Goal: Task Accomplishment & Management: Manage account settings

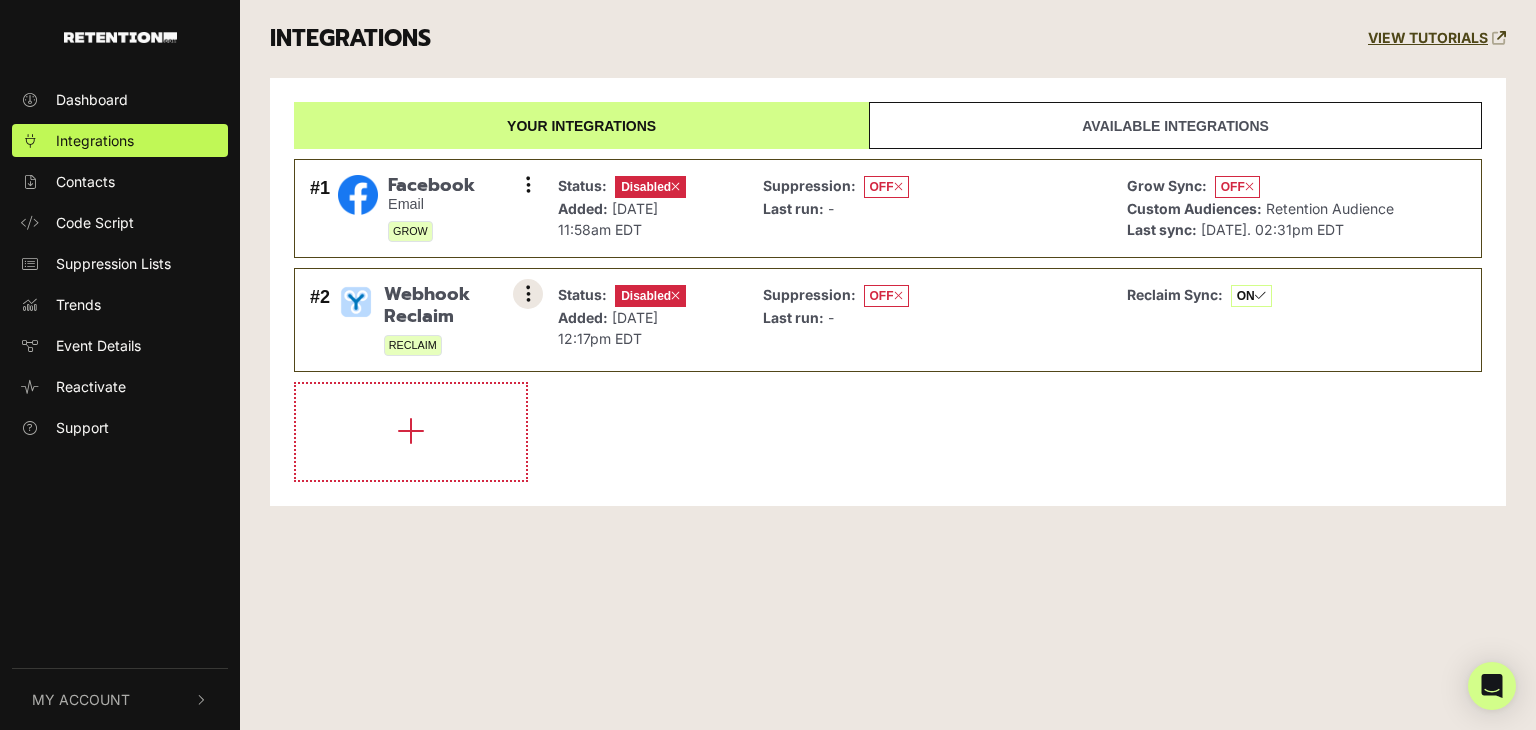
click at [523, 293] on button at bounding box center [528, 294] width 30 height 30
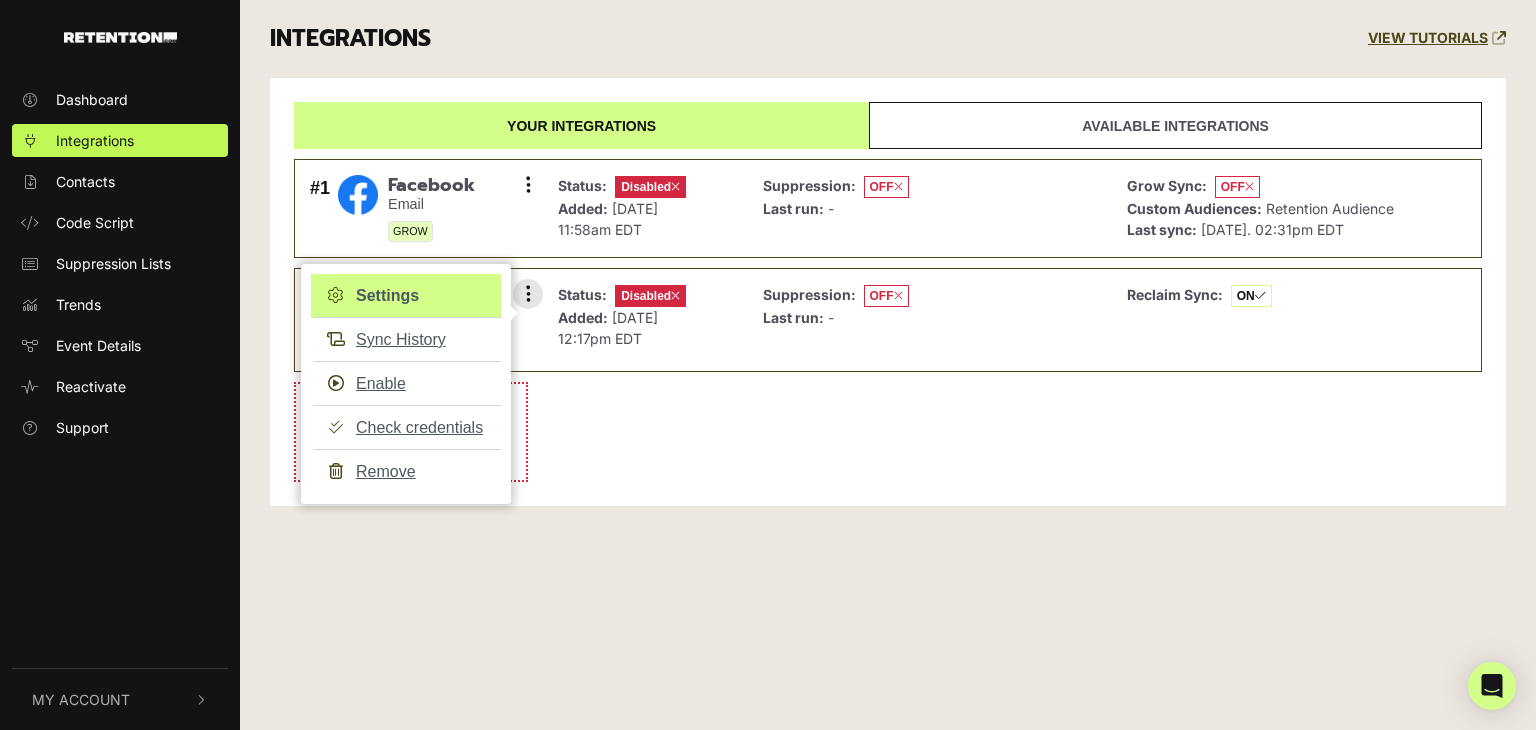
click at [409, 292] on link "Settings" at bounding box center [406, 296] width 190 height 44
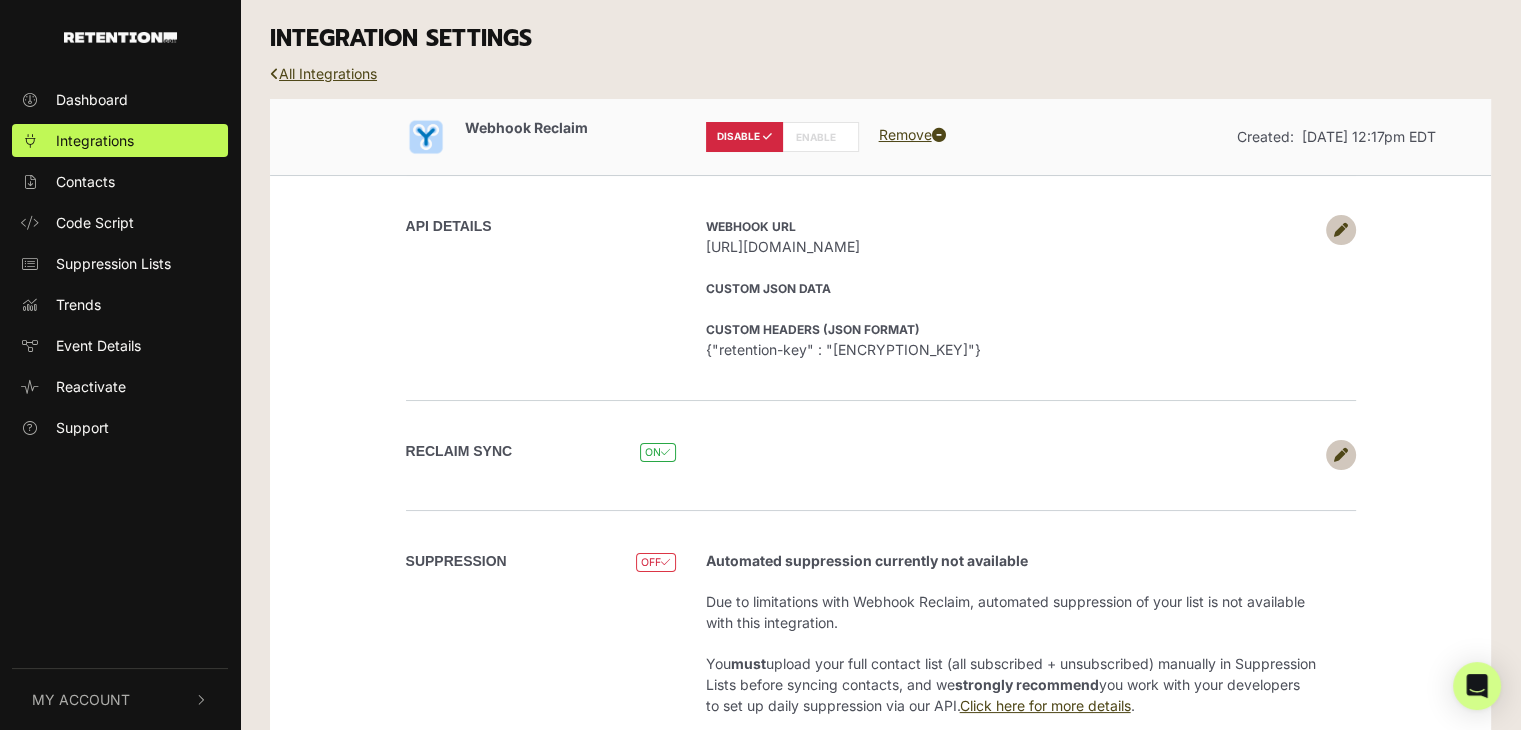
click at [1335, 225] on icon at bounding box center [1341, 230] width 14 height 14
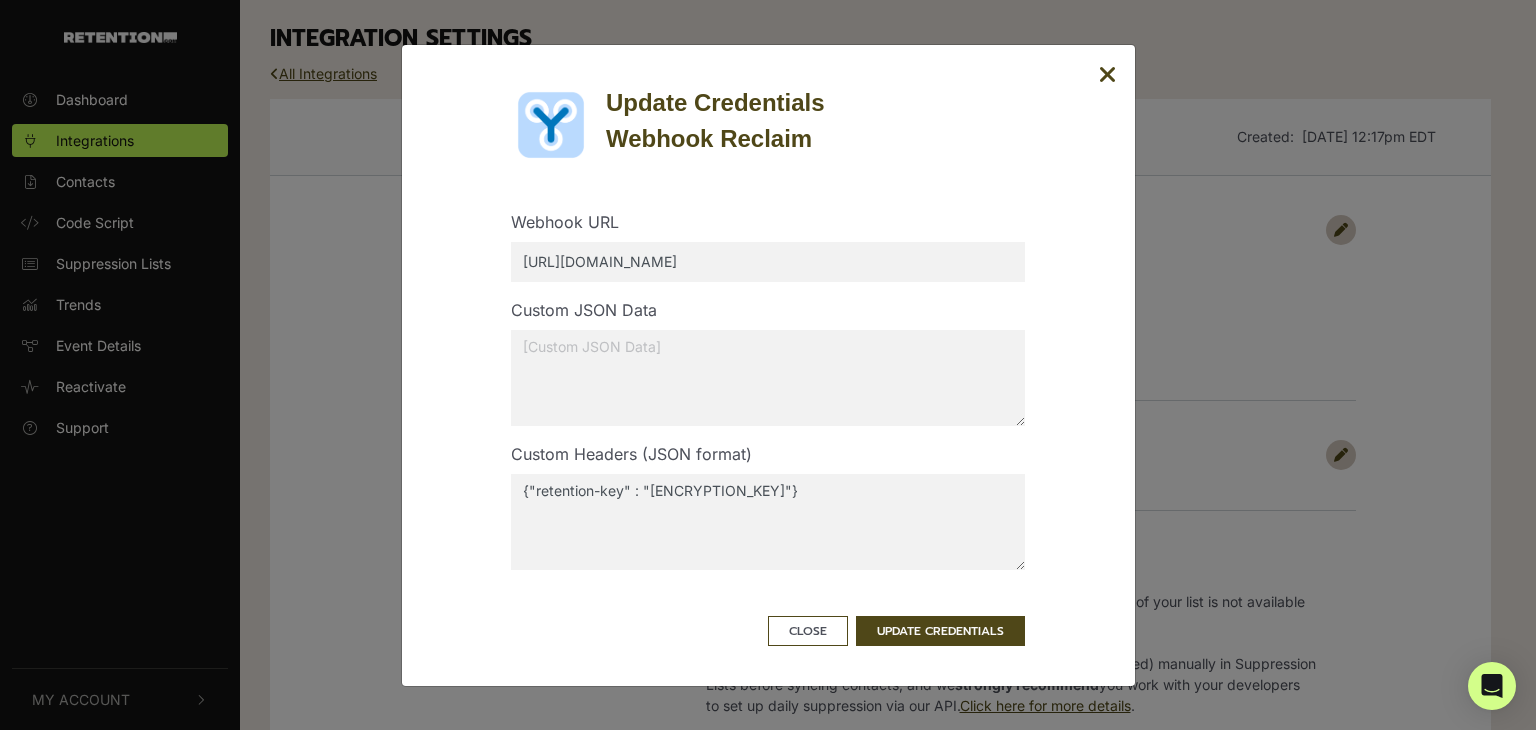
drag, startPoint x: 704, startPoint y: 265, endPoint x: 570, endPoint y: 273, distance: 134.2
click at [570, 273] on input "https://beta.thriftbooks.com/tb-api/retention/reclaim-event" at bounding box center [768, 262] width 514 height 40
type input "https://thriftbooks.com/tb-api/retention/reclaim-event"
click at [927, 624] on button "UPDATE CREDENTIALS" at bounding box center [940, 631] width 169 height 30
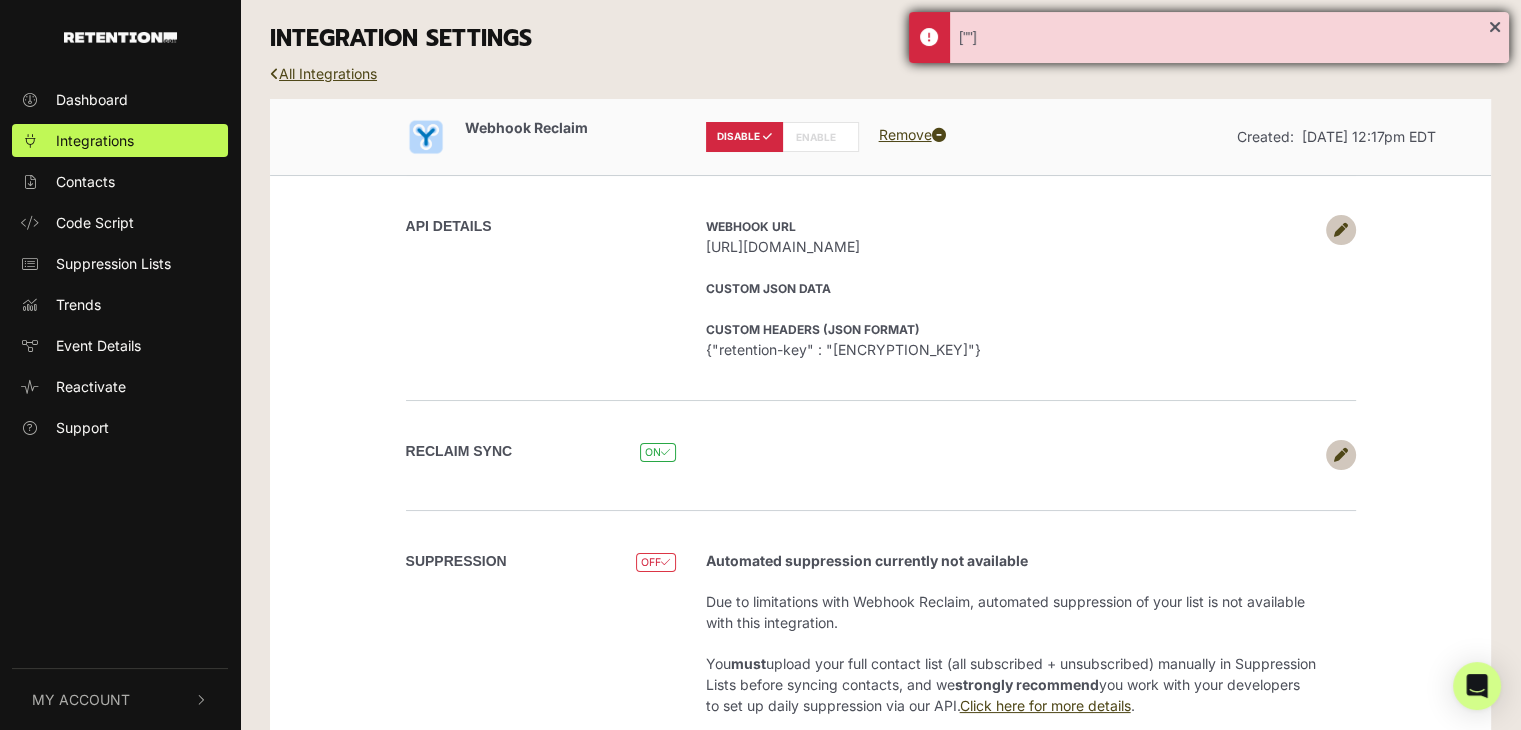
click at [968, 41] on div "[""]" at bounding box center [1224, 37] width 530 height 21
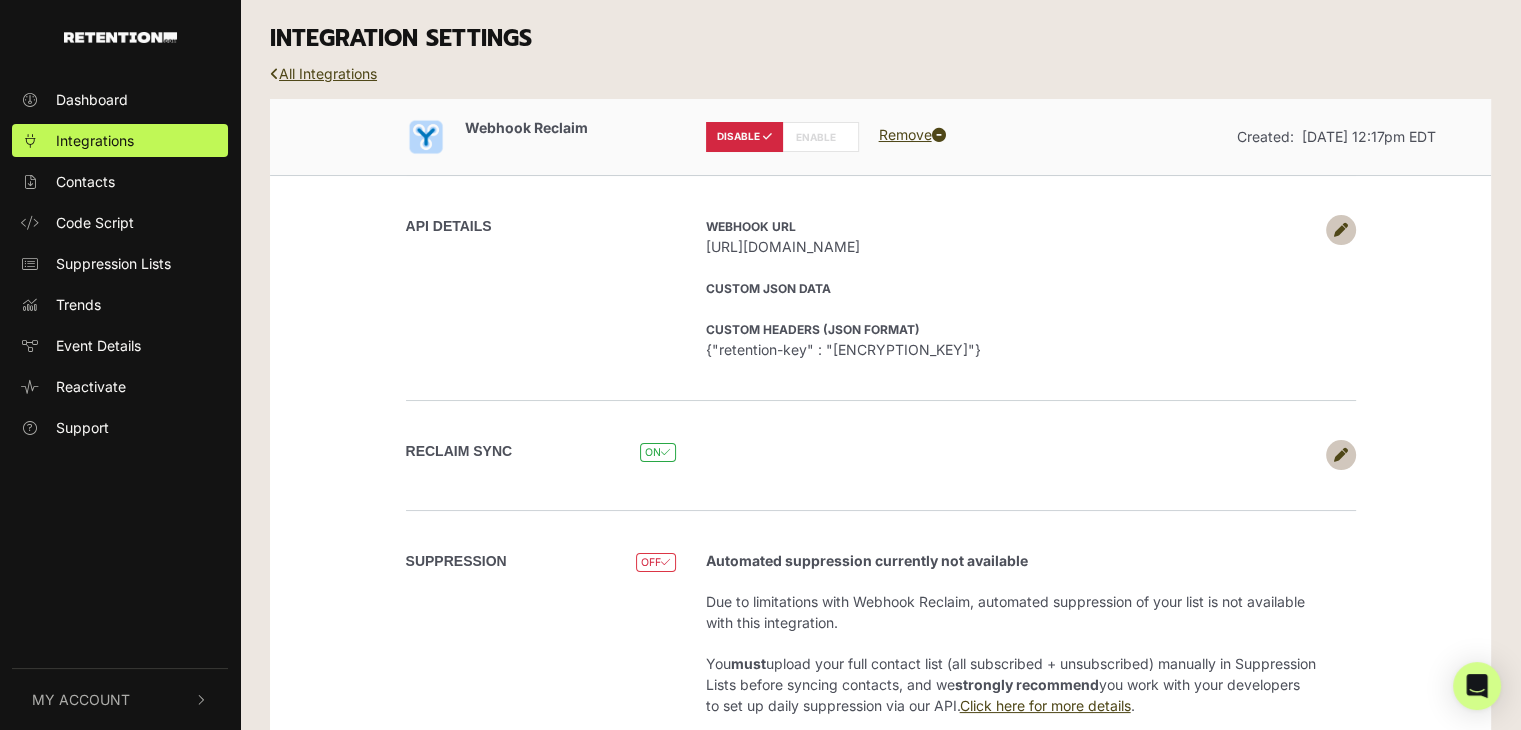
click at [1339, 234] on icon at bounding box center [1341, 230] width 14 height 14
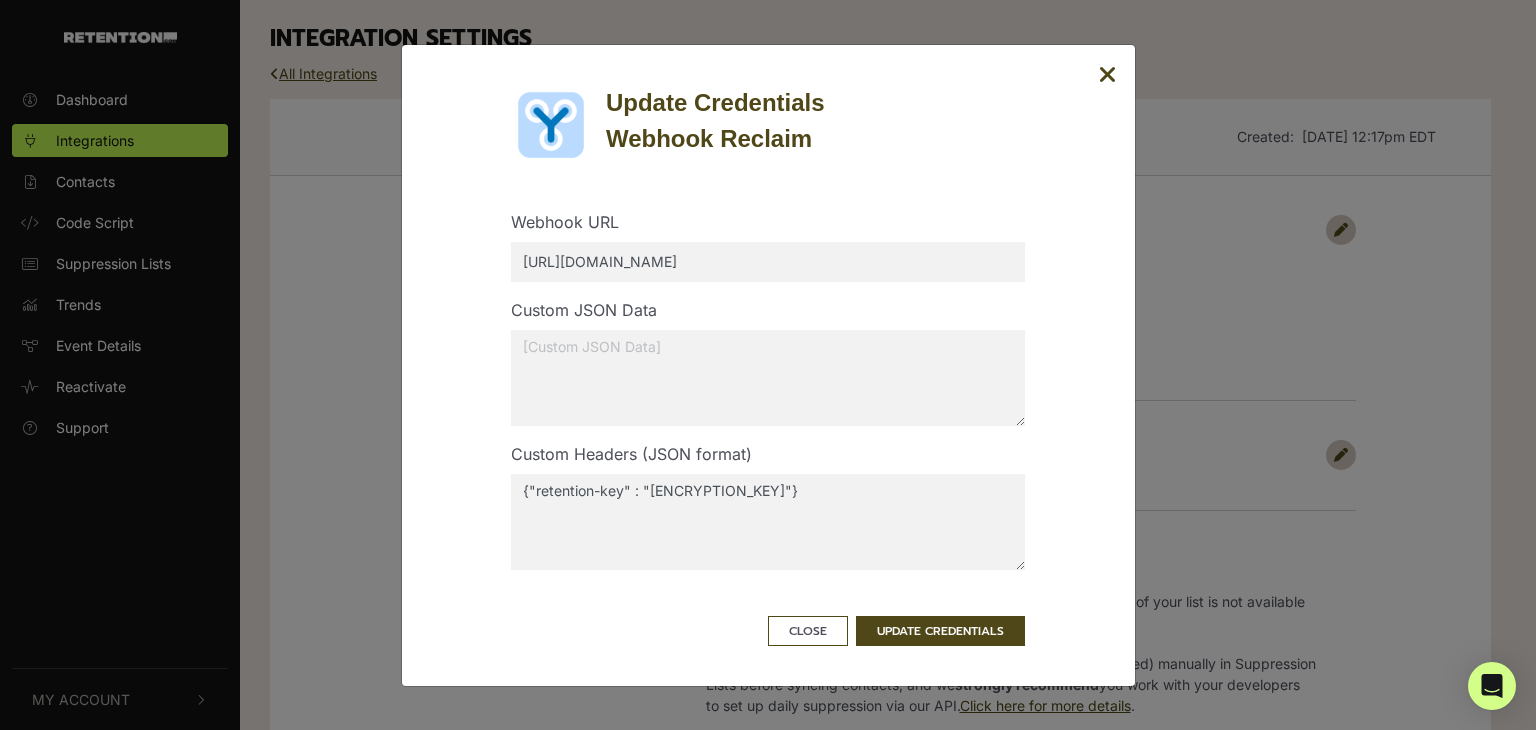
drag, startPoint x: 704, startPoint y: 261, endPoint x: 575, endPoint y: 269, distance: 129.2
click at [575, 269] on input "https://beta.thriftbooks.com/tb-api/retention/reclaim-event" at bounding box center [768, 262] width 514 height 40
click at [598, 263] on input "https://beta.thriftbooks.com/tb-api/retention/reclaim-event" at bounding box center [768, 262] width 514 height 40
type input "https://thriftbooks.com/tb-api/retention/reclaim-event"
click at [619, 652] on div "Update Credentials Webhook Reclaim Webhook URL https://thriftbooks.com/tb-api/r…" at bounding box center [768, 365] width 735 height 643
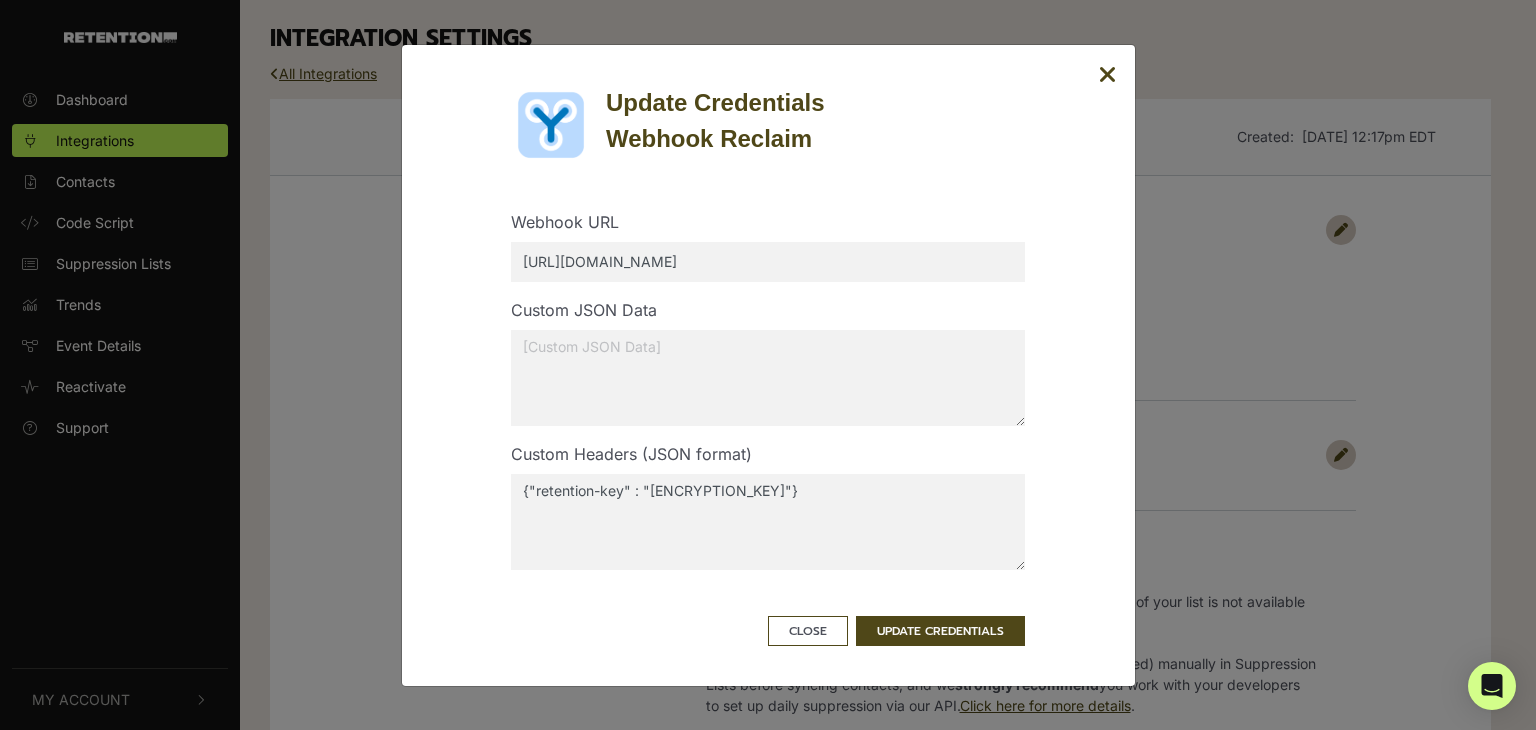
click at [852, 497] on textarea "{"retention-key" : "phIlMhM9yJ9AuKQHQbb1"}" at bounding box center [768, 522] width 514 height 96
type textarea "{"retention-key" : "[ENCRYPTION_KEY]"}"
click at [920, 625] on button "UPDATE CREDENTIALS" at bounding box center [940, 631] width 169 height 30
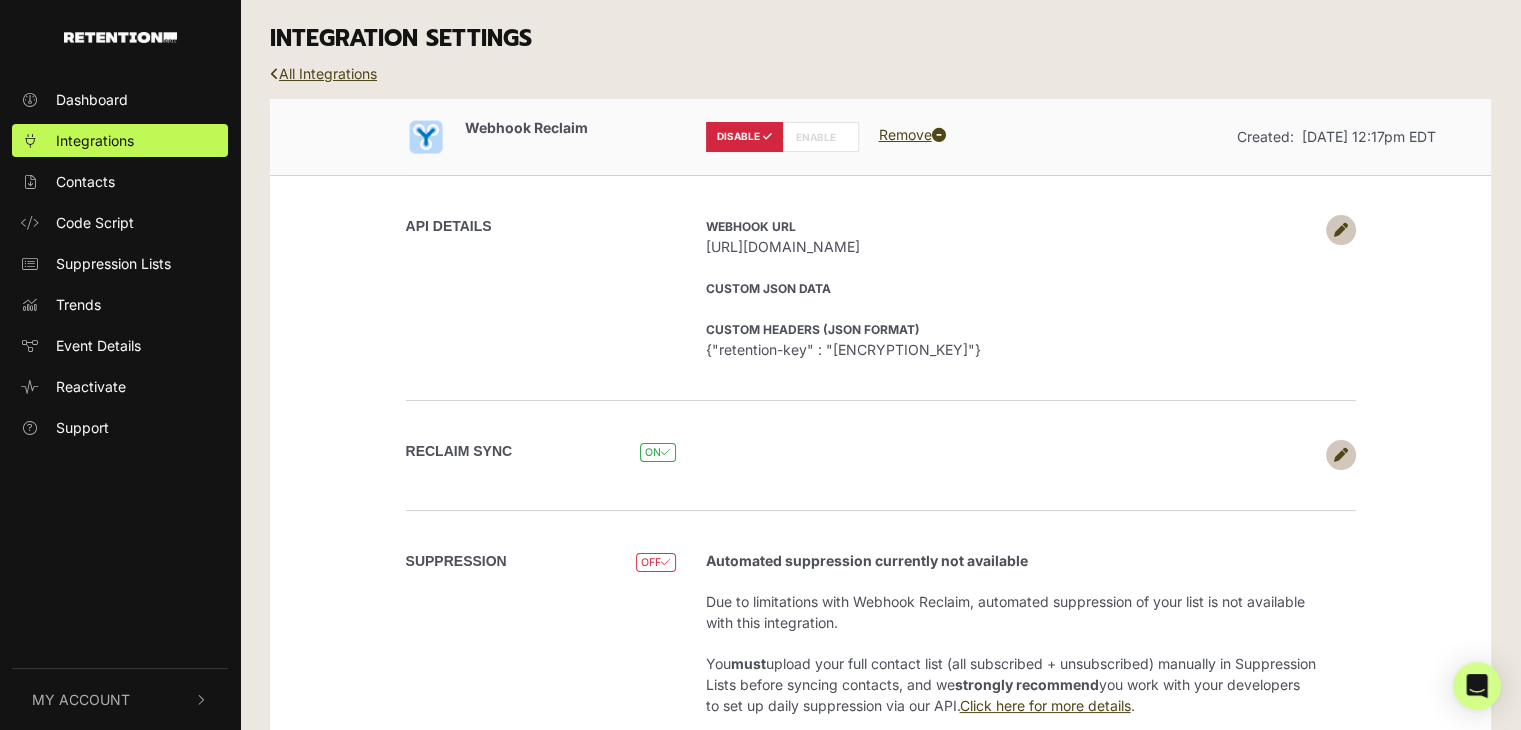
drag, startPoint x: 1027, startPoint y: 350, endPoint x: 705, endPoint y: 349, distance: 321.9
click at [706, 349] on span "{"retention-key" : "[ENCRYPTION_KEY]"}" at bounding box center [1011, 349] width 610 height 21
copy span "{"retention-key" : "[ENCRYPTION_KEY]"}"
click at [348, 73] on link "All Integrations" at bounding box center [323, 73] width 107 height 17
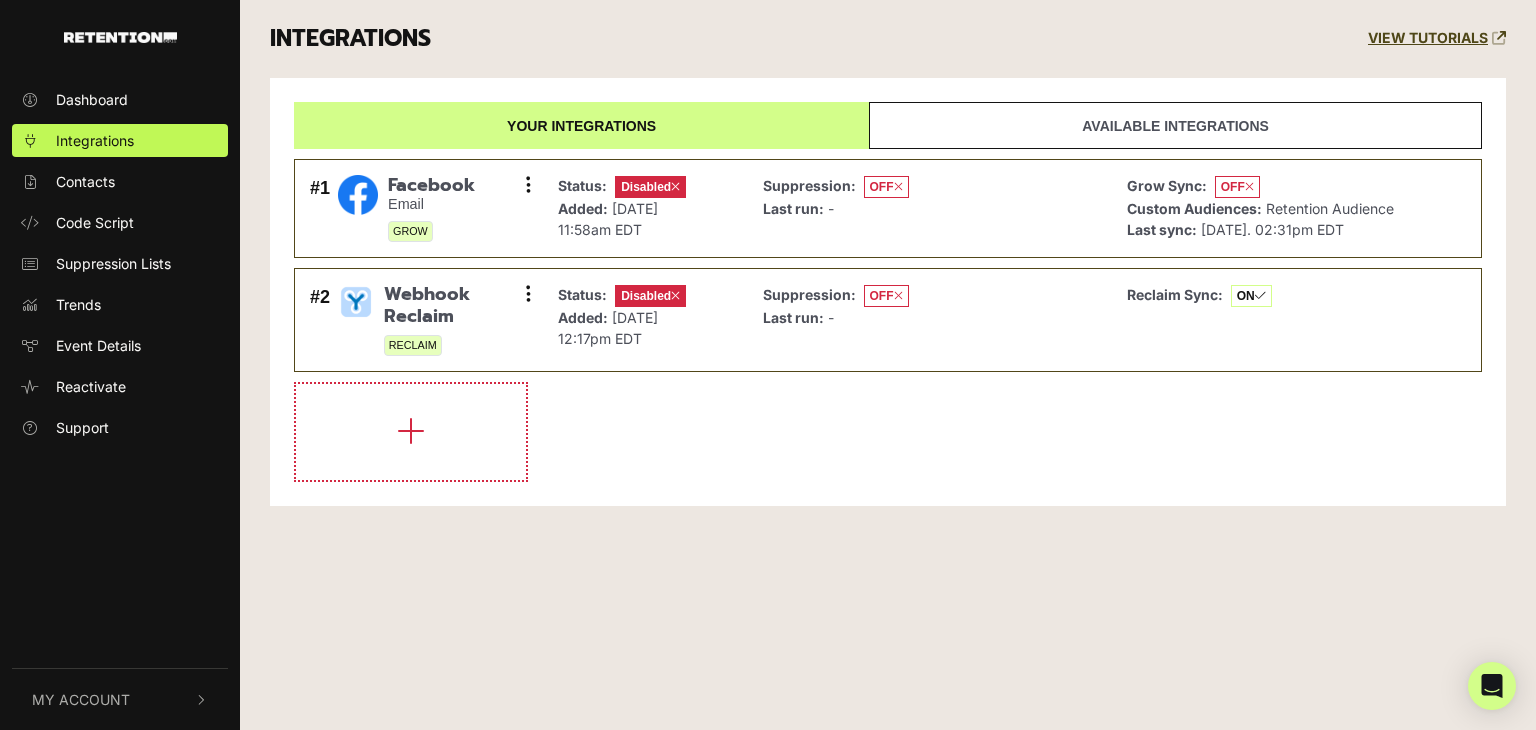
click at [1079, 133] on link "Available integrations" at bounding box center [1175, 125] width 613 height 47
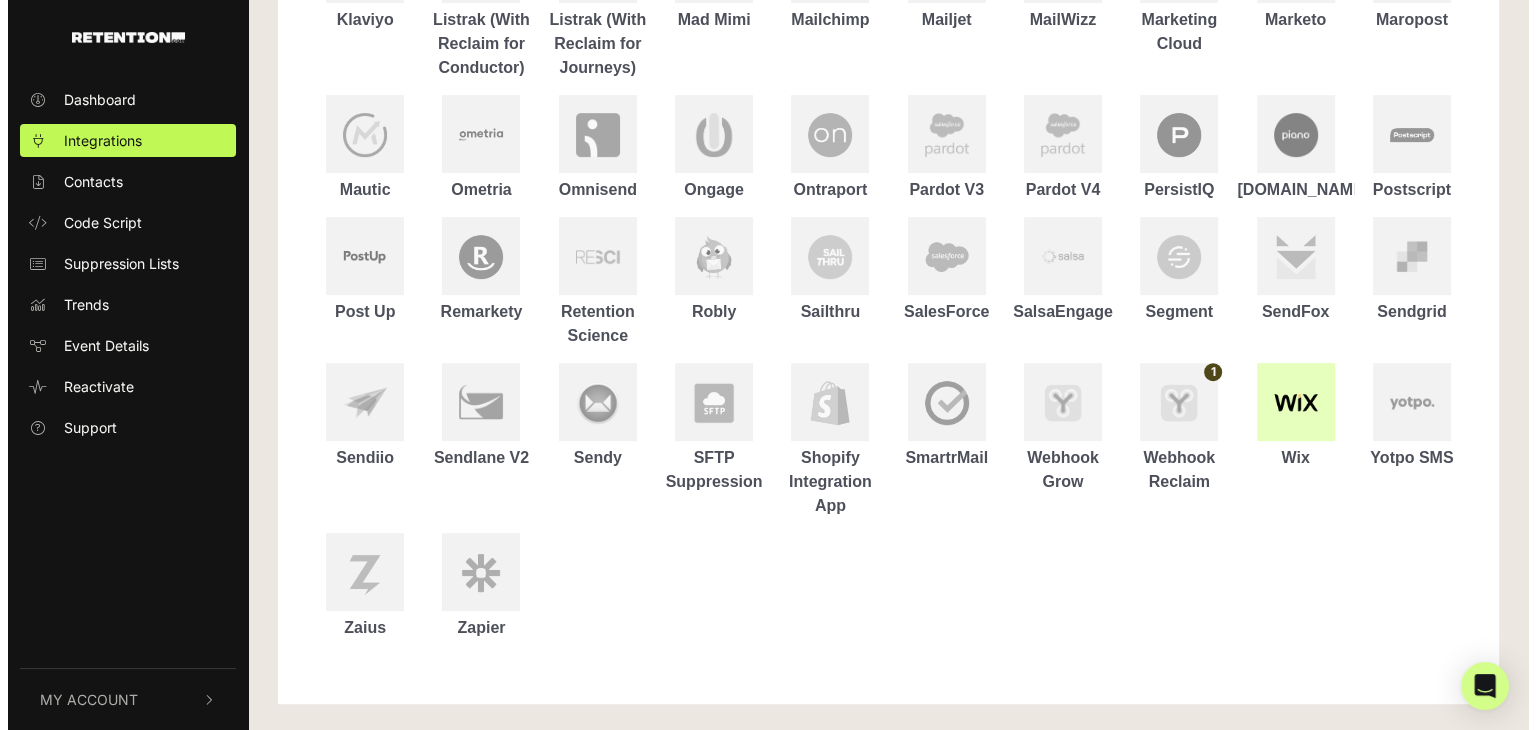
scroll to position [784, 0]
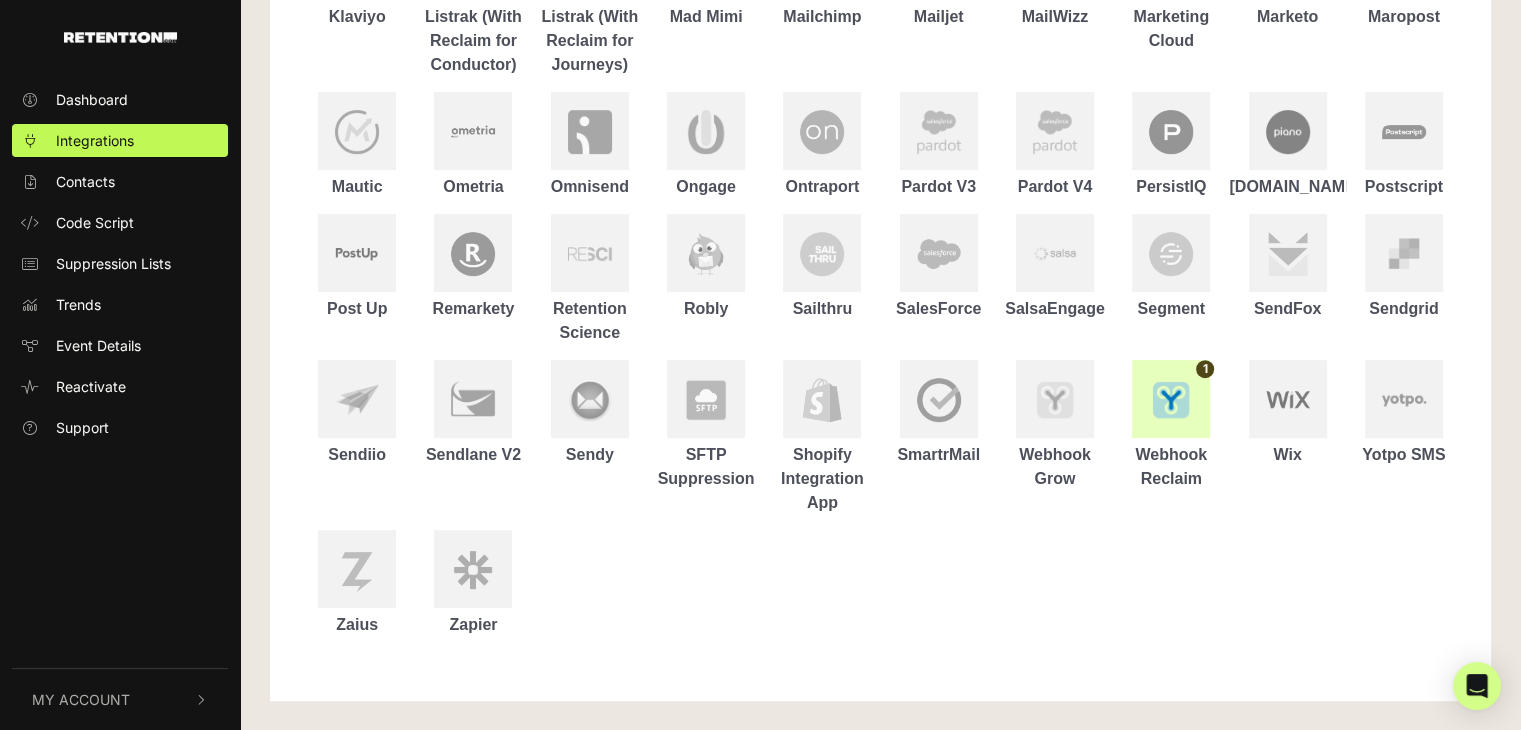
click at [1172, 436] on div at bounding box center [1171, 399] width 78 height 78
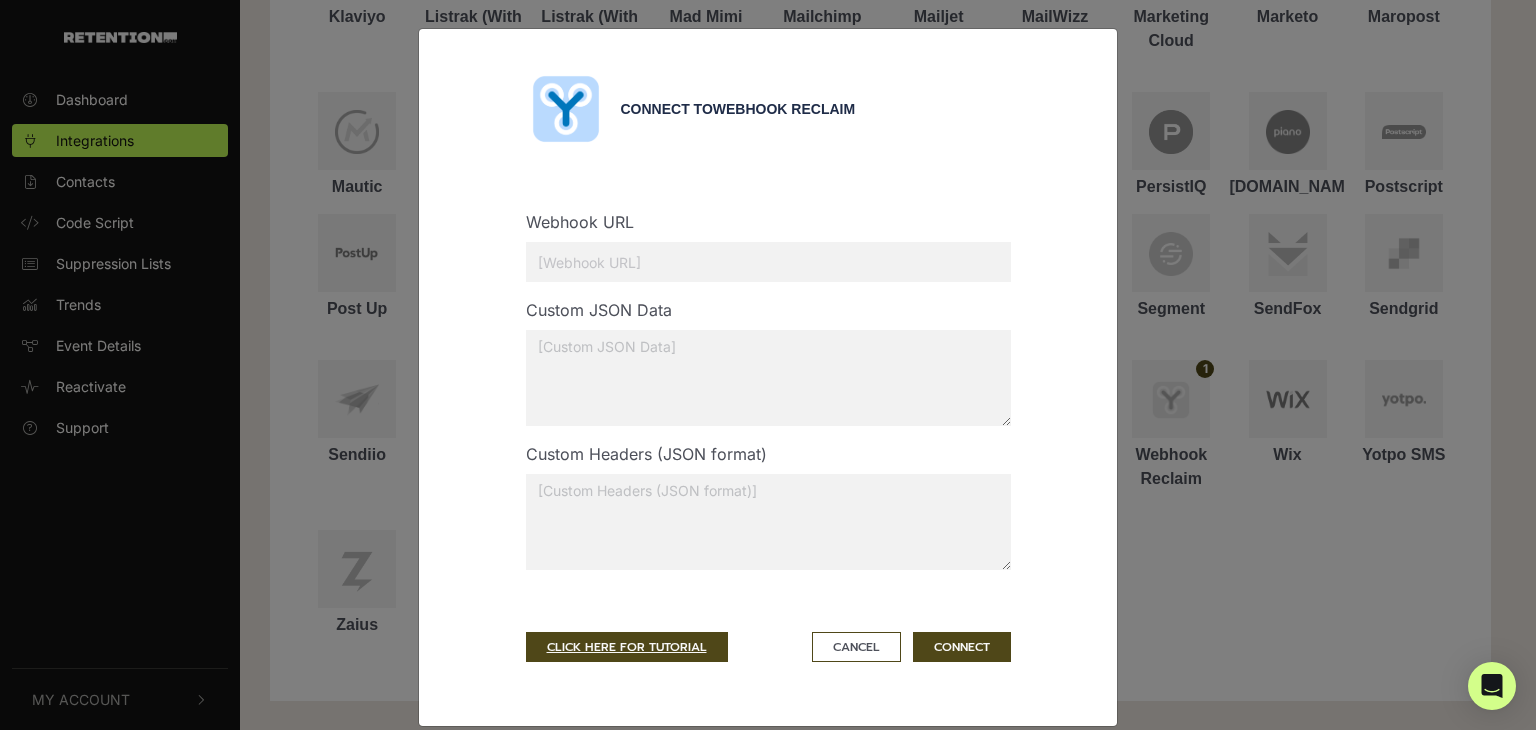
click at [672, 265] on input "text" at bounding box center [768, 262] width 485 height 40
click at [676, 499] on textarea at bounding box center [768, 522] width 485 height 96
paste textarea "{"retention-key" : "phIlMhM9yJ9AuKQHQbb1"}"
type textarea "{"retention-key" : "phIlMhM9yJ9AuKQHQbb1"}"
click at [637, 262] on input "text" at bounding box center [768, 262] width 485 height 40
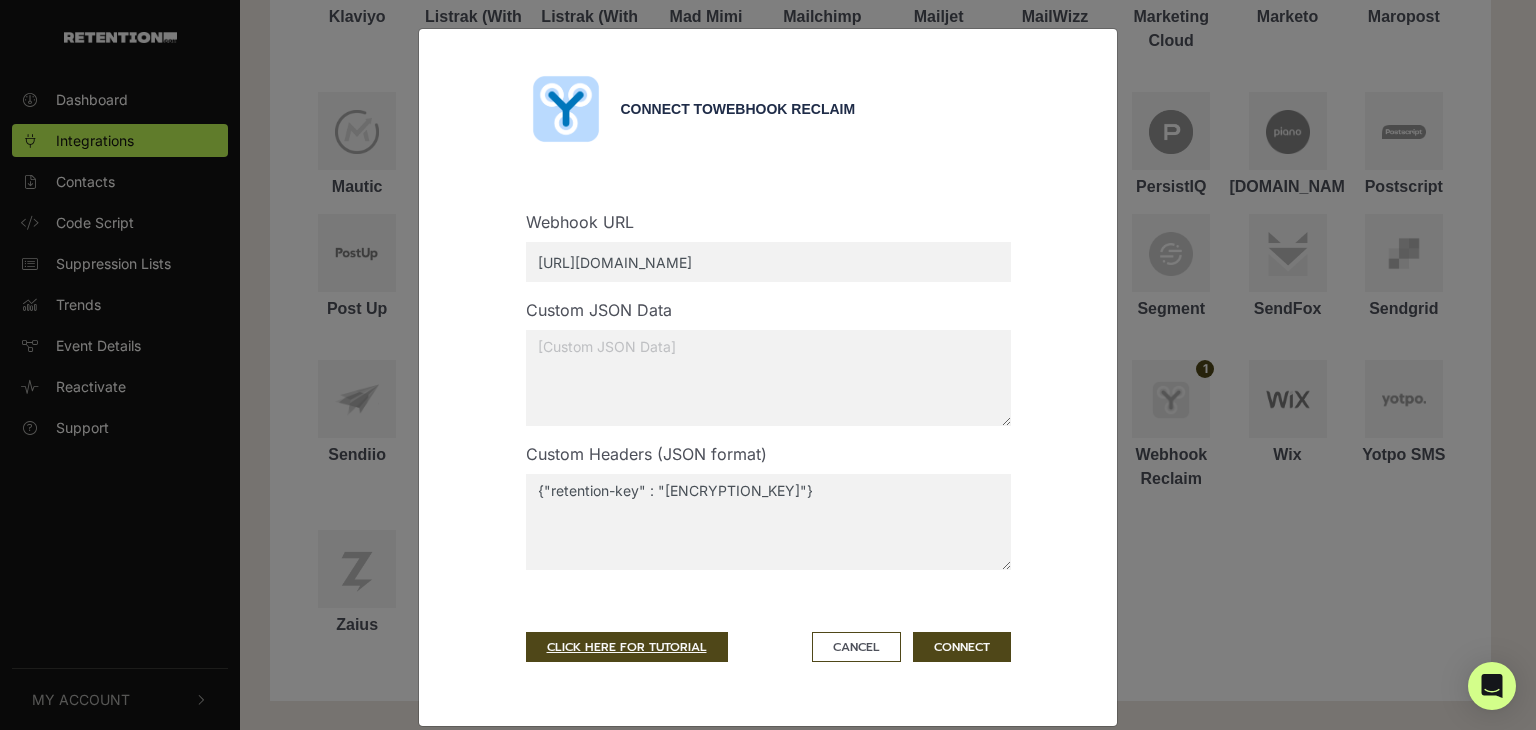
paste input "tb-api/retention/reclaim-event"
type input "https://thriftbooks.com/tb-api/retention/reclaim-event"
click at [948, 645] on button "CONNECT" at bounding box center [962, 647] width 98 height 30
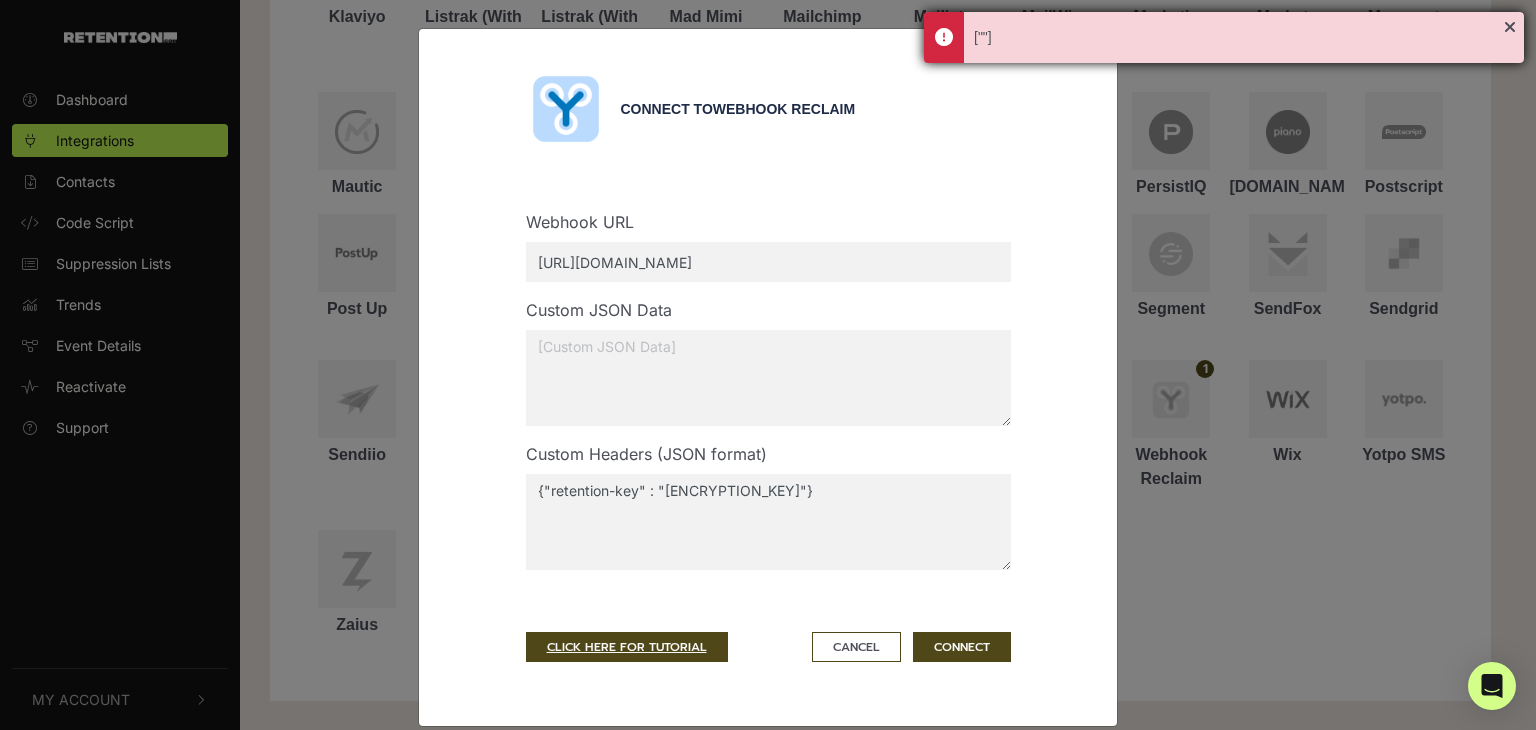
click at [974, 38] on div "[""]" at bounding box center [1239, 37] width 530 height 21
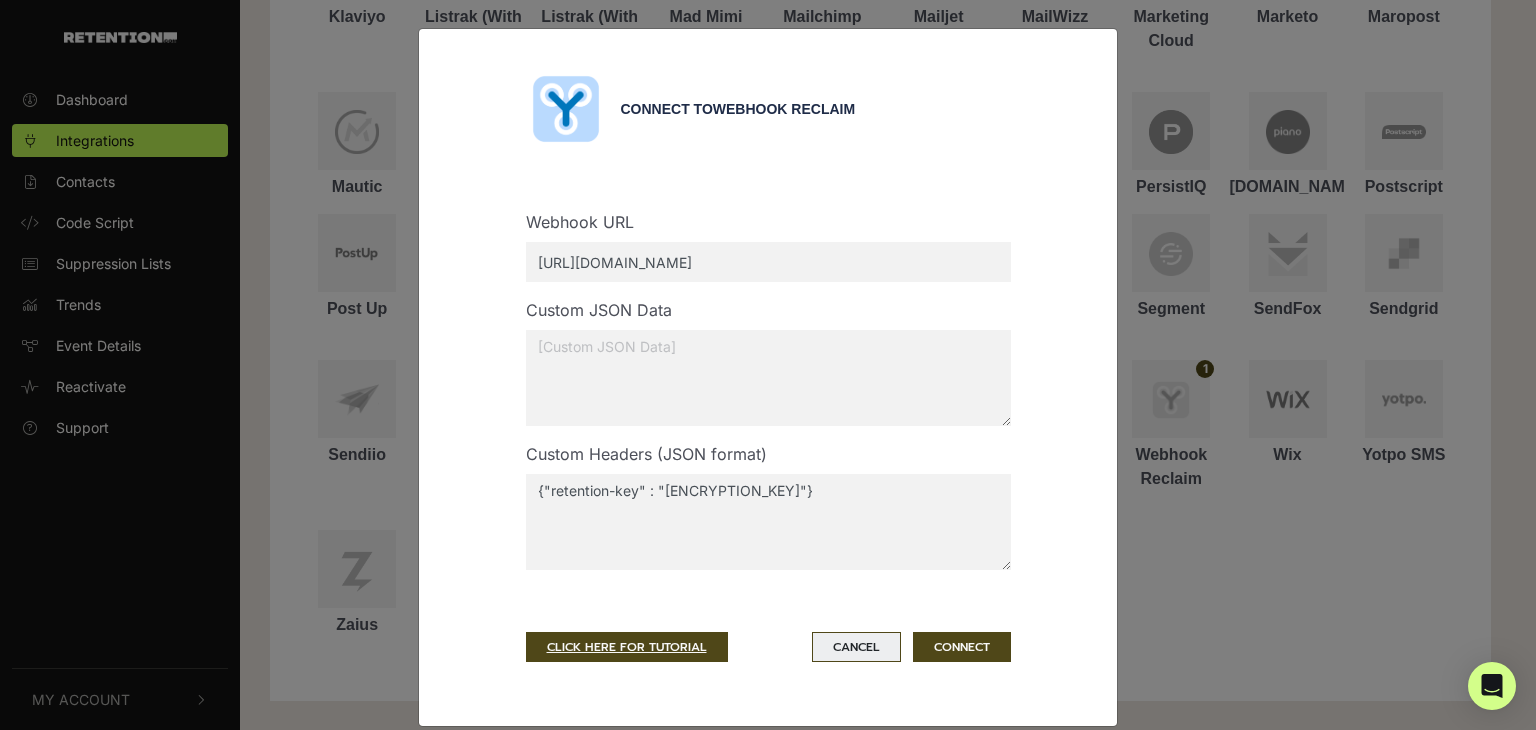
click at [862, 658] on button "Cancel" at bounding box center [856, 647] width 89 height 30
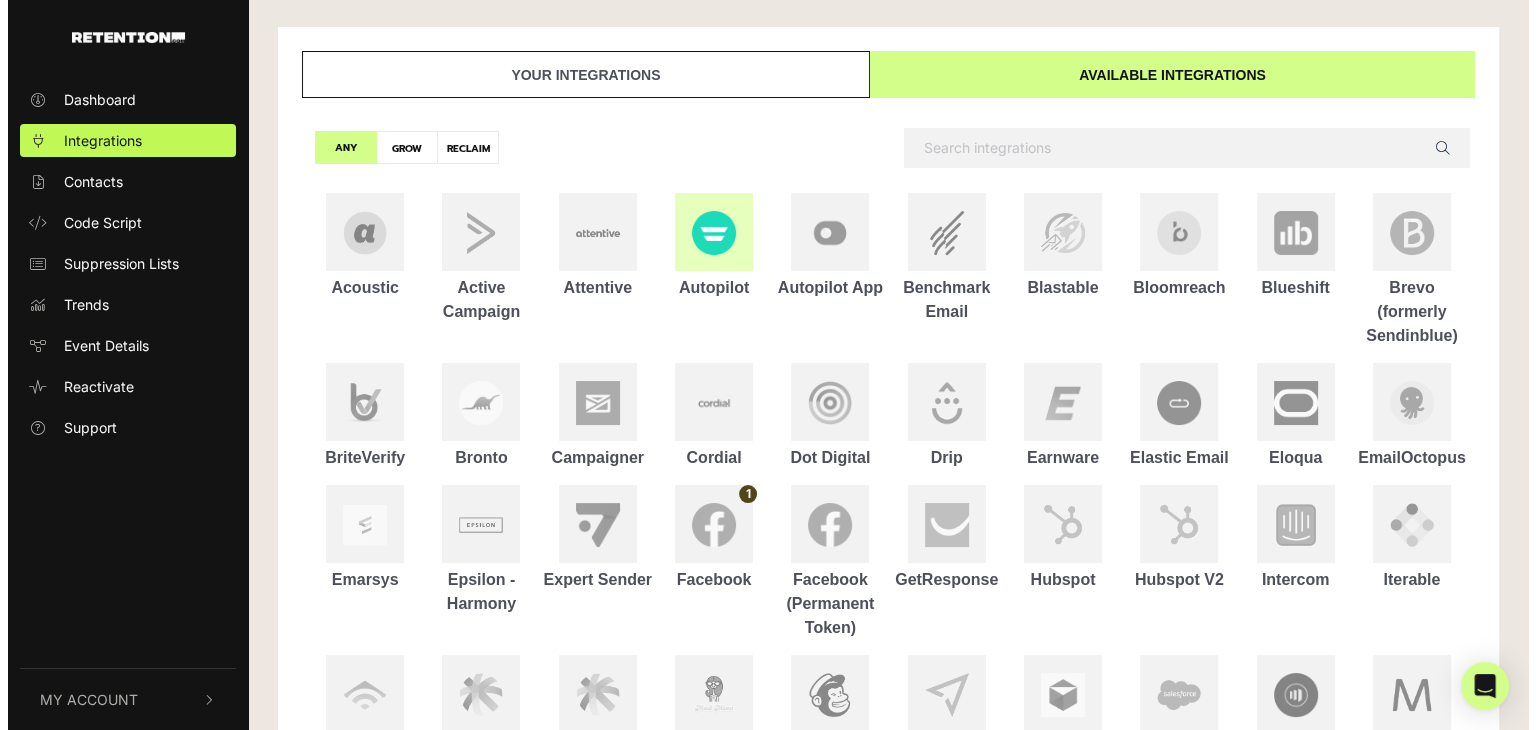
scroll to position [0, 0]
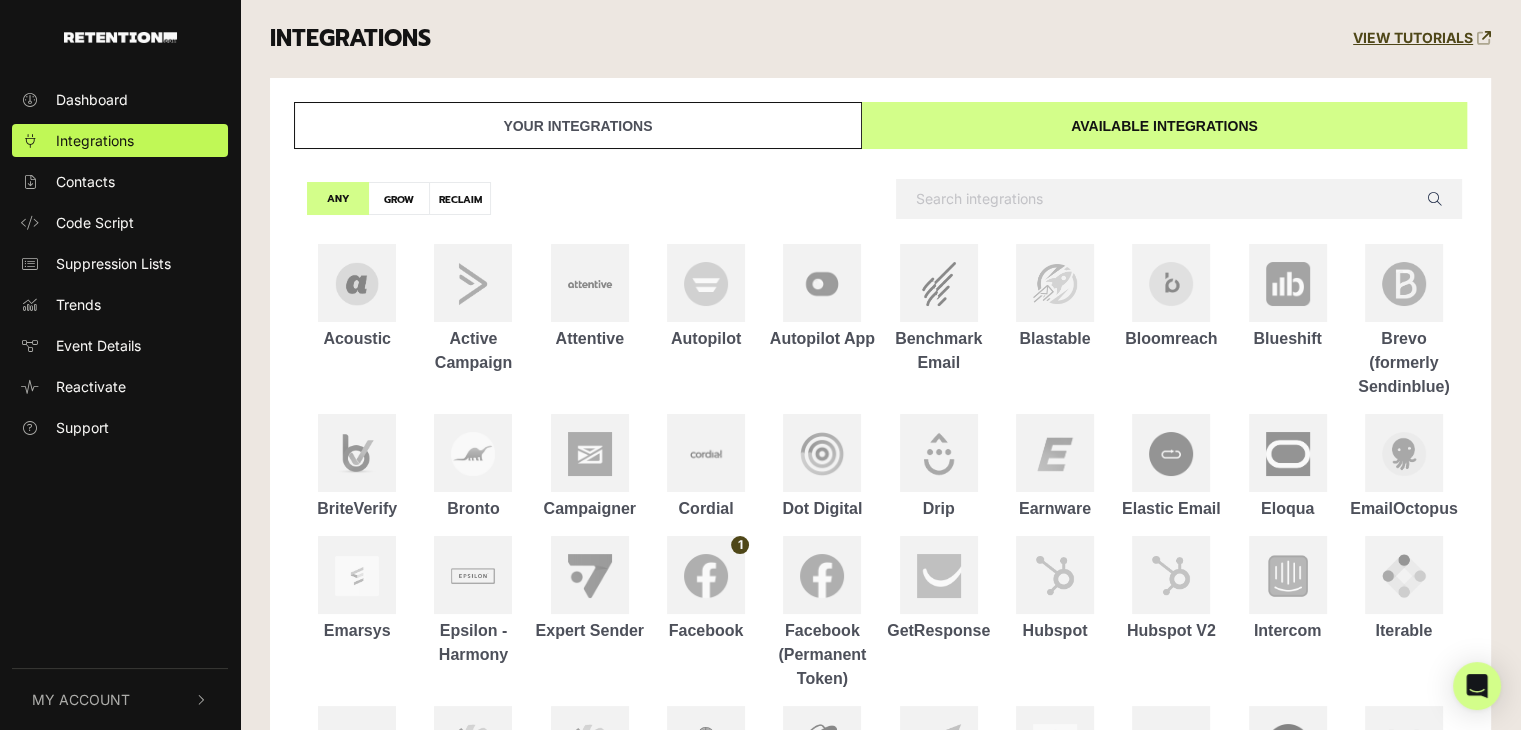
click at [641, 129] on link "Your integrations" at bounding box center [578, 125] width 568 height 47
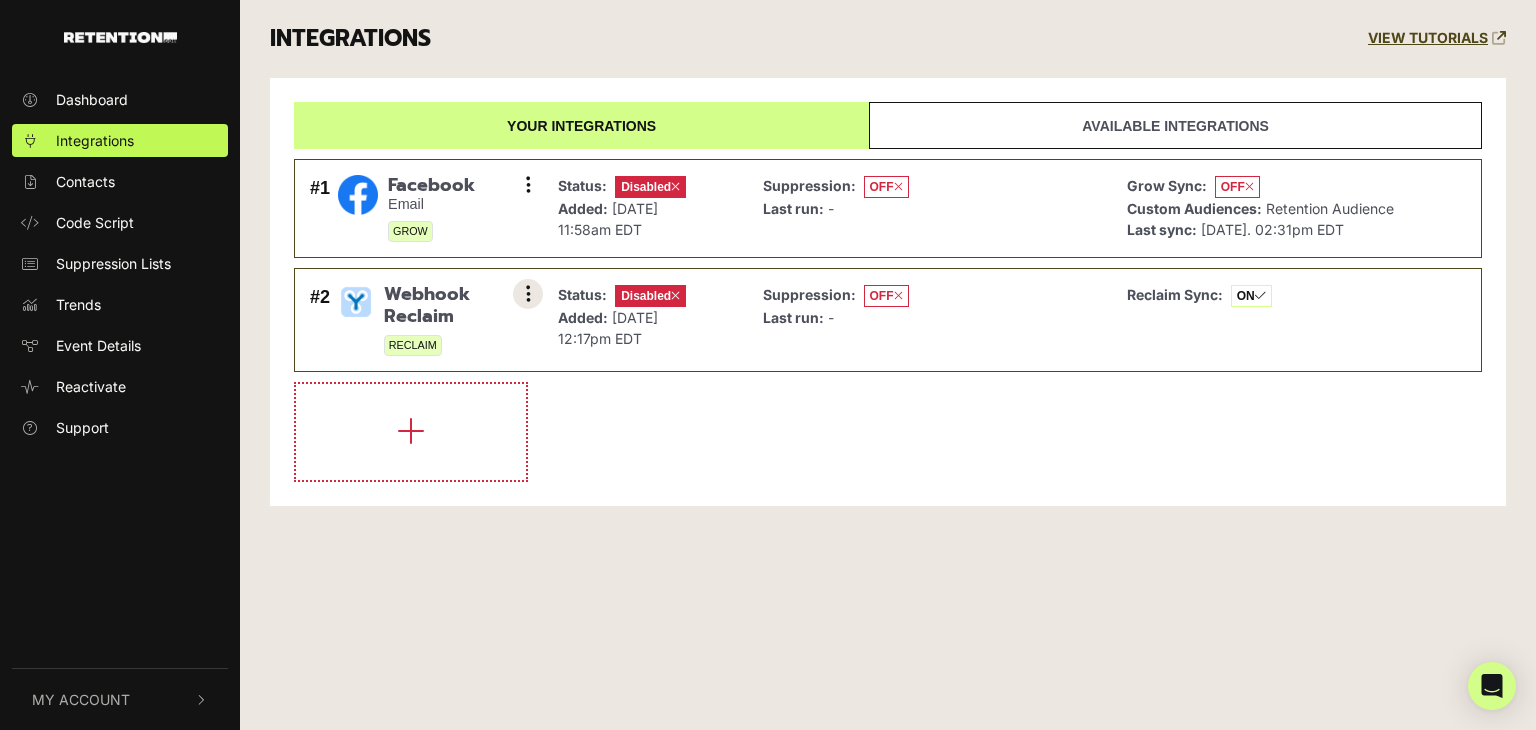
click at [530, 290] on icon at bounding box center [528, 294] width 5 height 20
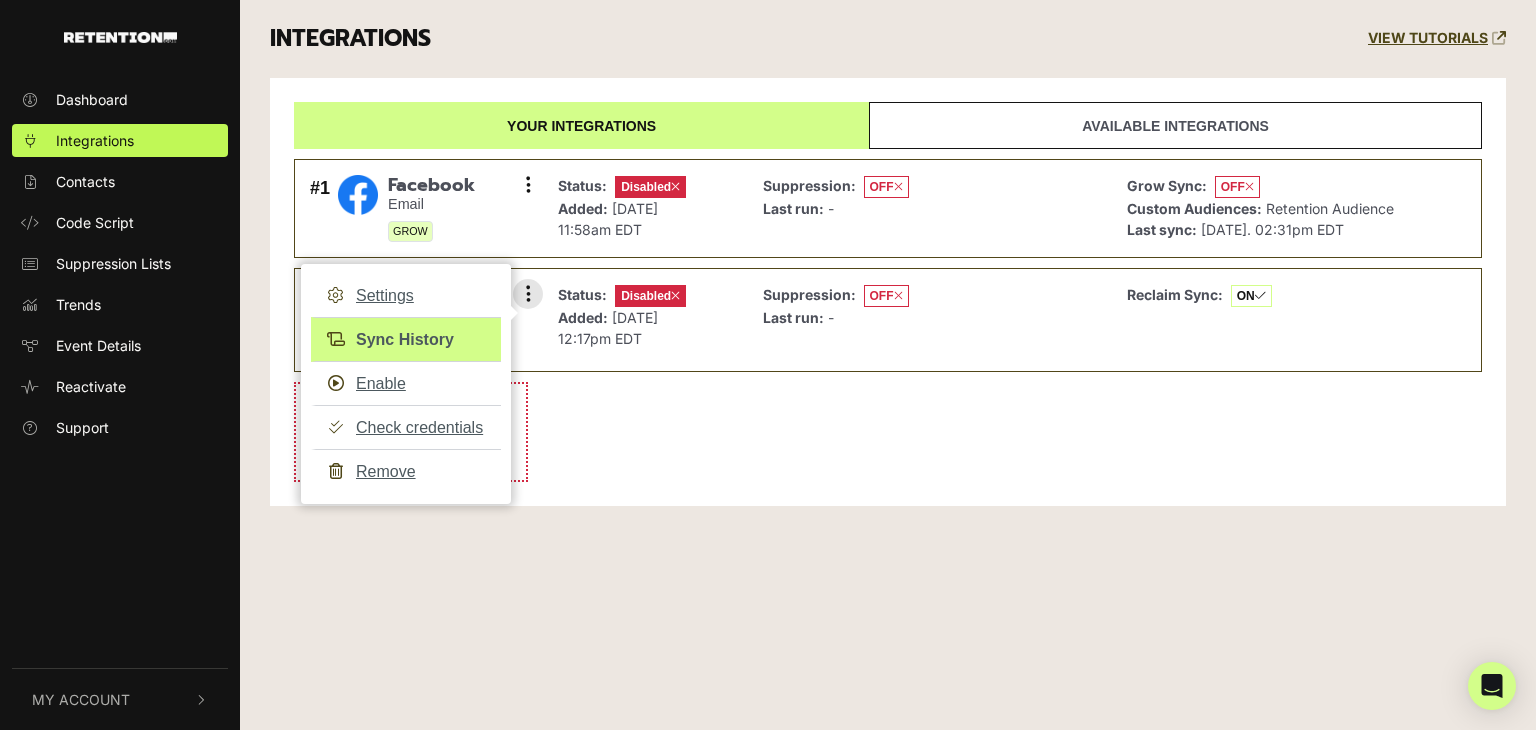
click at [427, 332] on link "Sync History" at bounding box center [406, 339] width 190 height 45
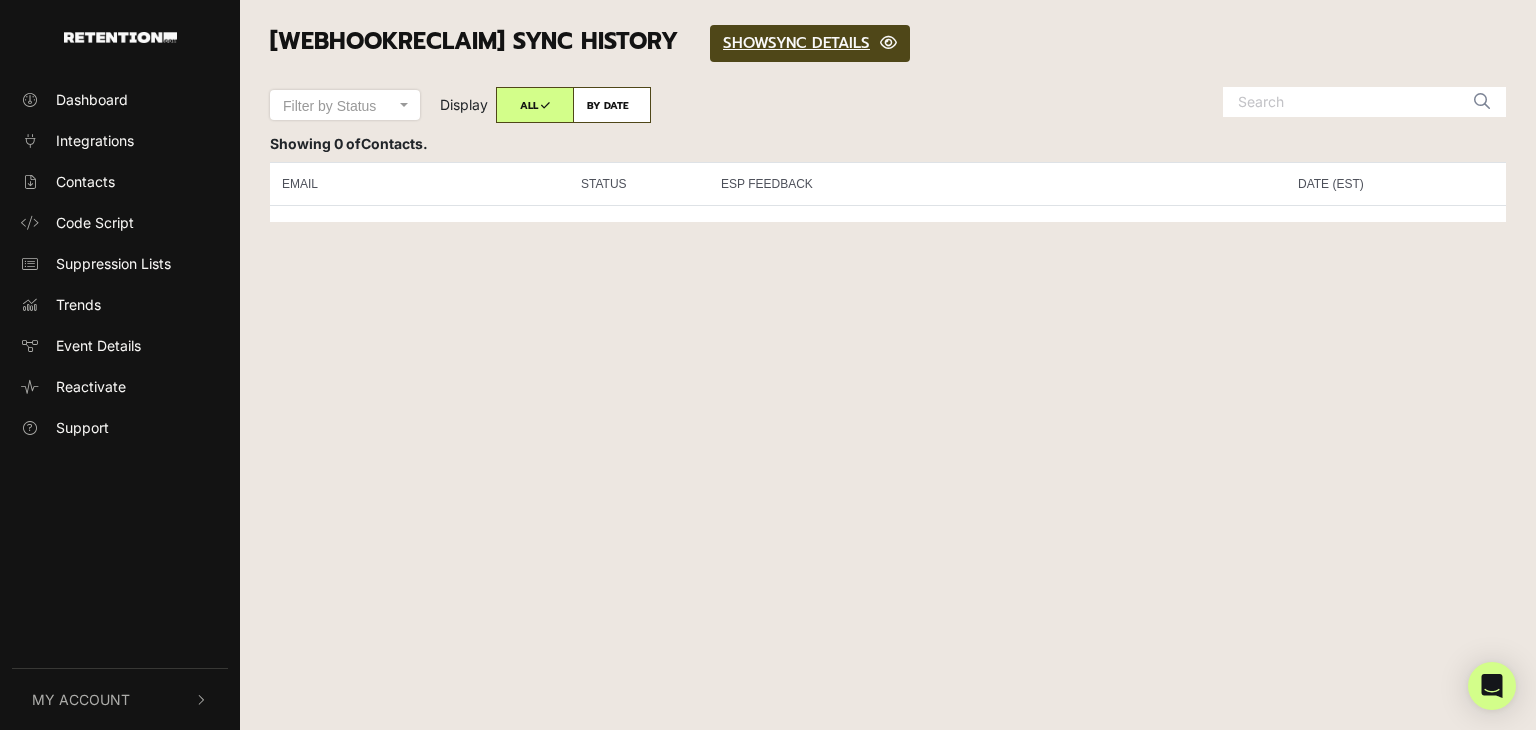
click at [620, 109] on label "BY DATE" at bounding box center [612, 105] width 78 height 36
radio input "true"
click at [541, 108] on icon at bounding box center [544, 107] width 9 height 10
radio input "true"
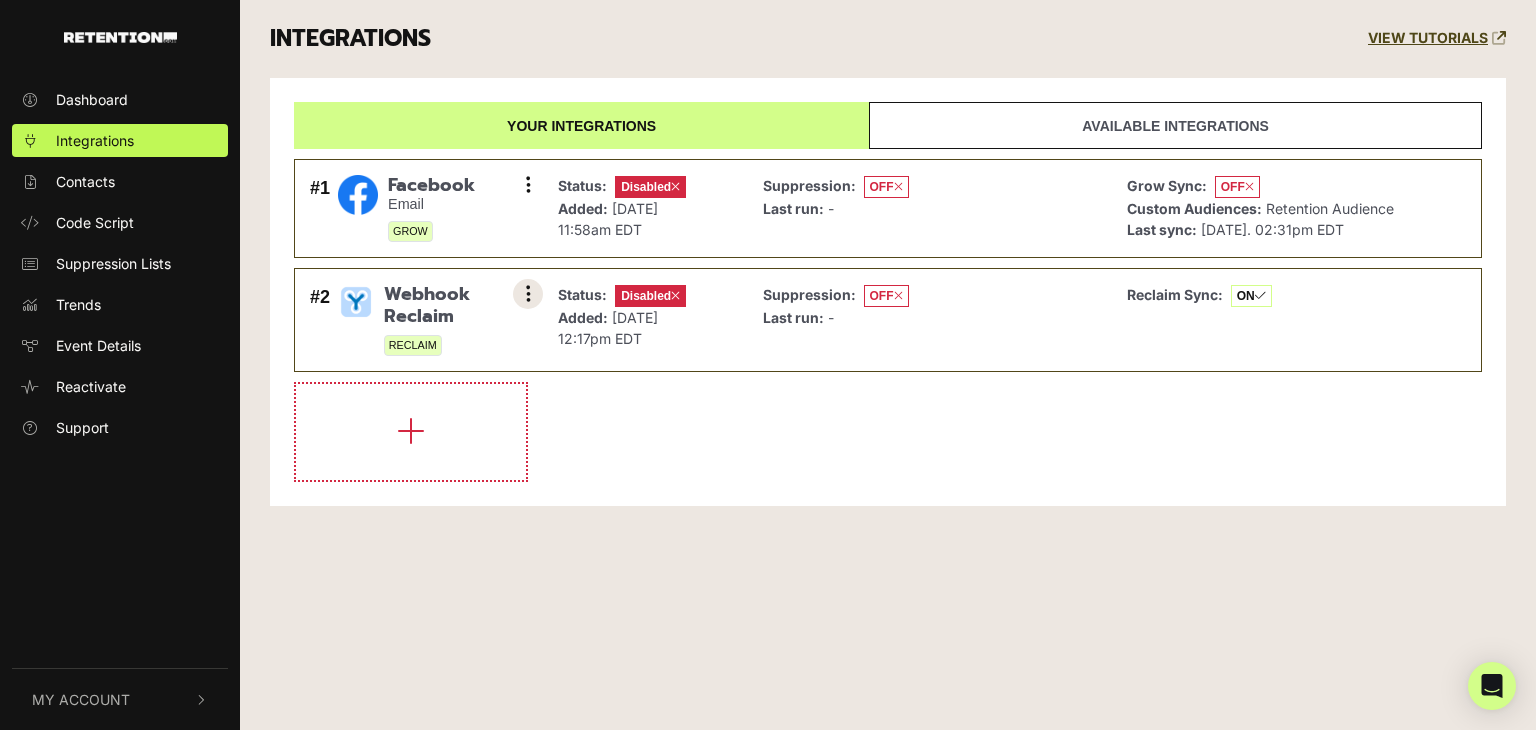
click at [531, 295] on button at bounding box center [528, 294] width 30 height 30
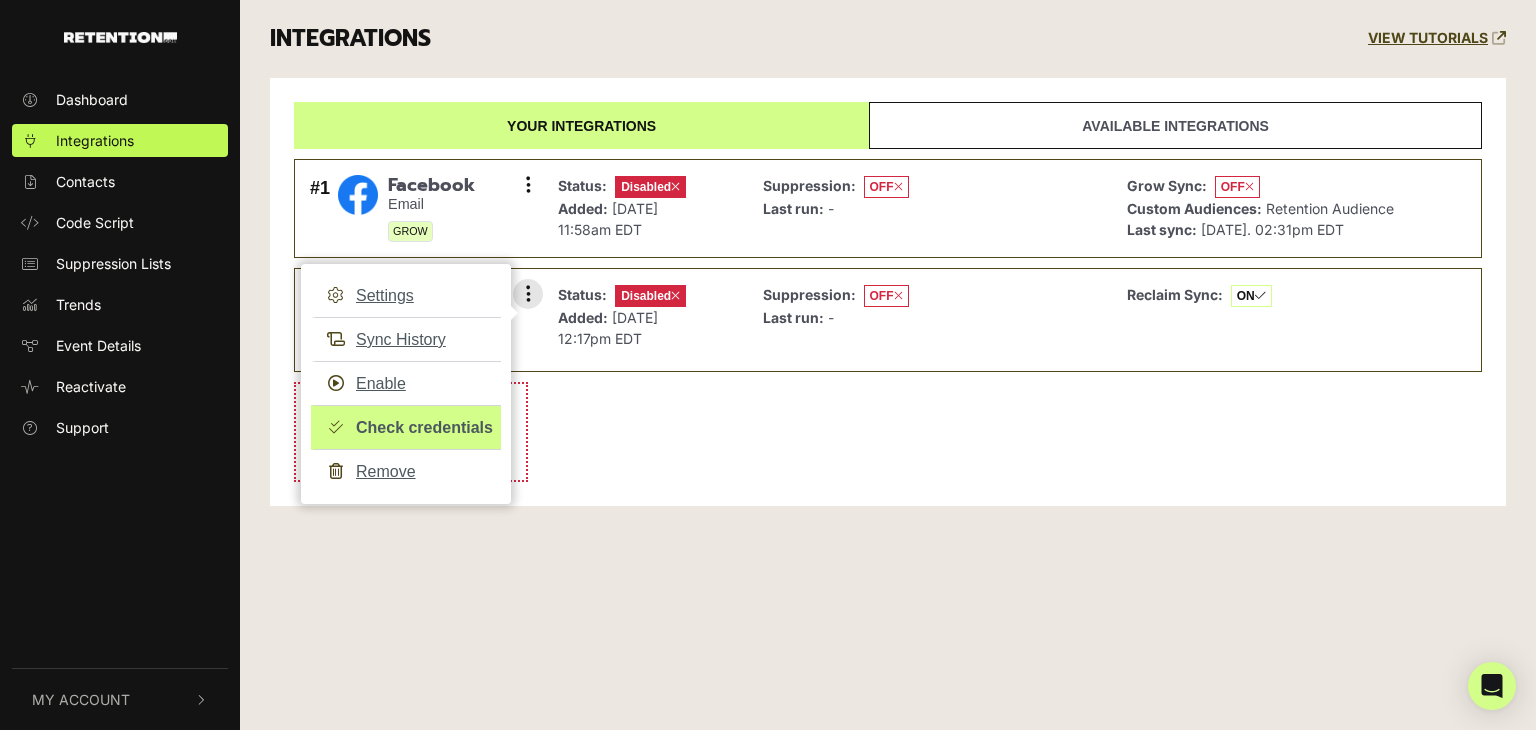
click at [415, 435] on link "Check credentials" at bounding box center [406, 427] width 190 height 45
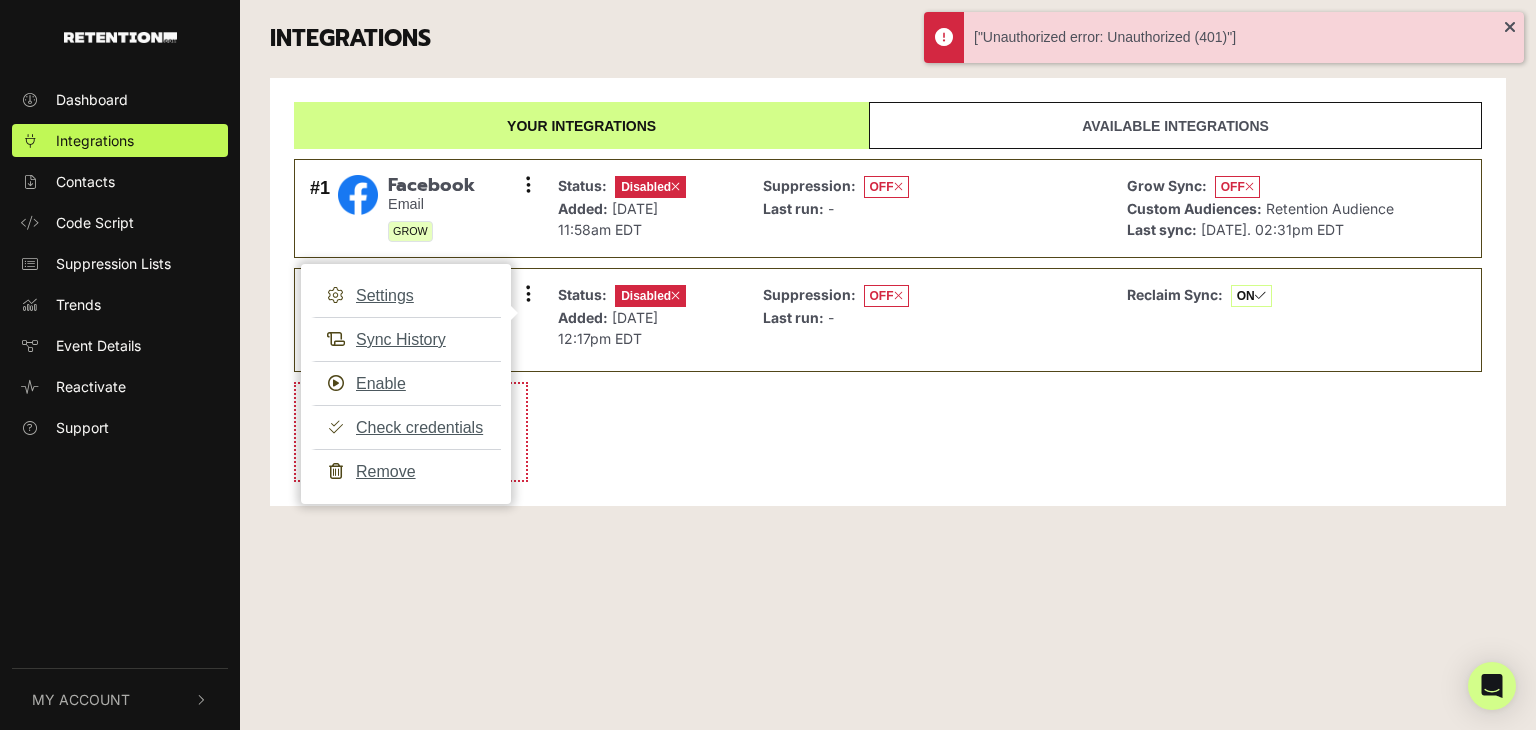
click at [789, 426] on li at bounding box center [888, 432] width 1188 height 100
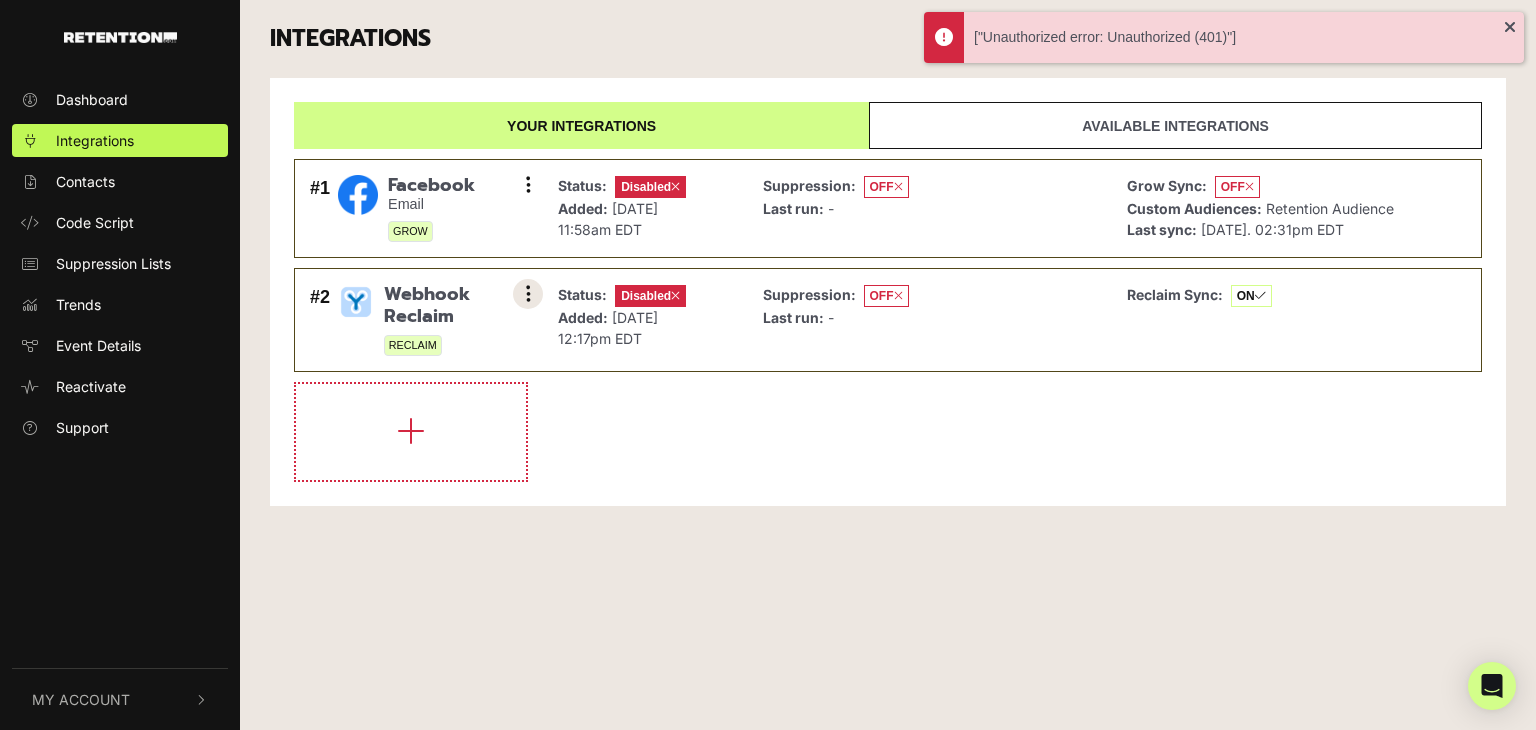
click at [516, 298] on button at bounding box center [528, 294] width 30 height 30
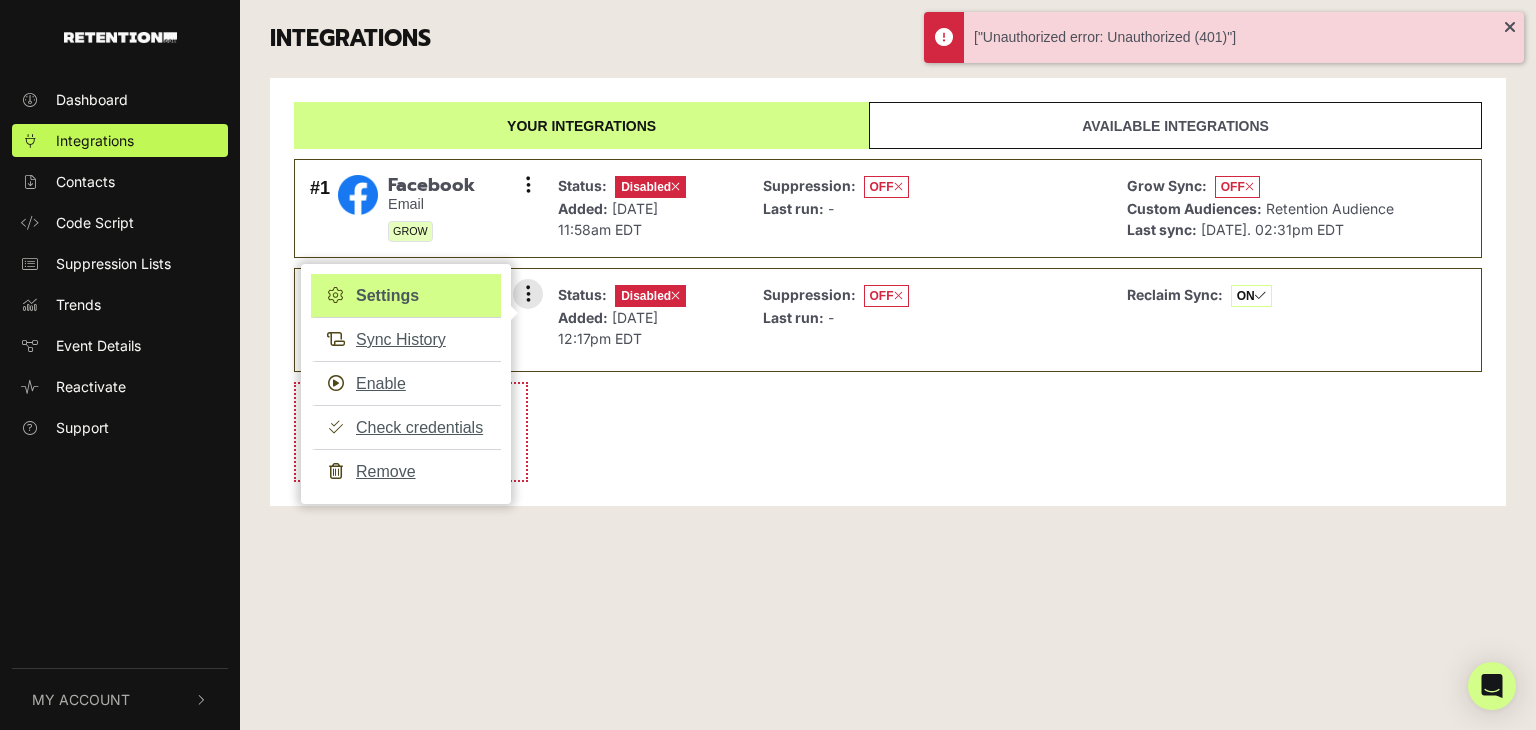
click at [403, 305] on link "Settings" at bounding box center [406, 296] width 190 height 44
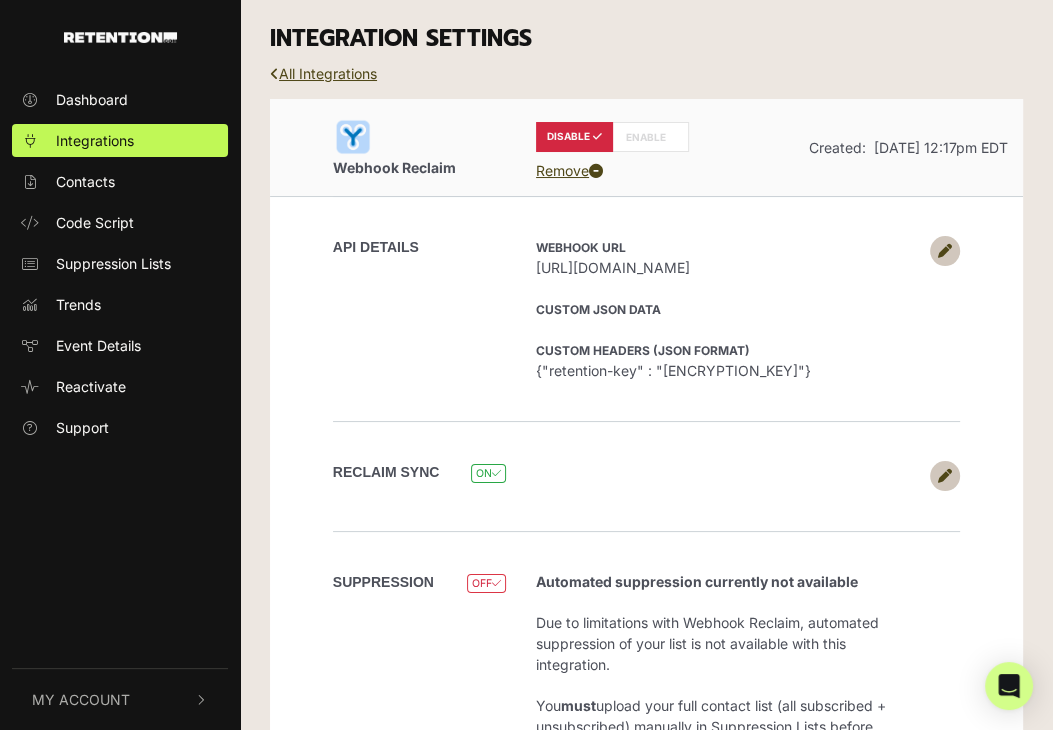
click at [946, 240] on link at bounding box center [945, 251] width 30 height 30
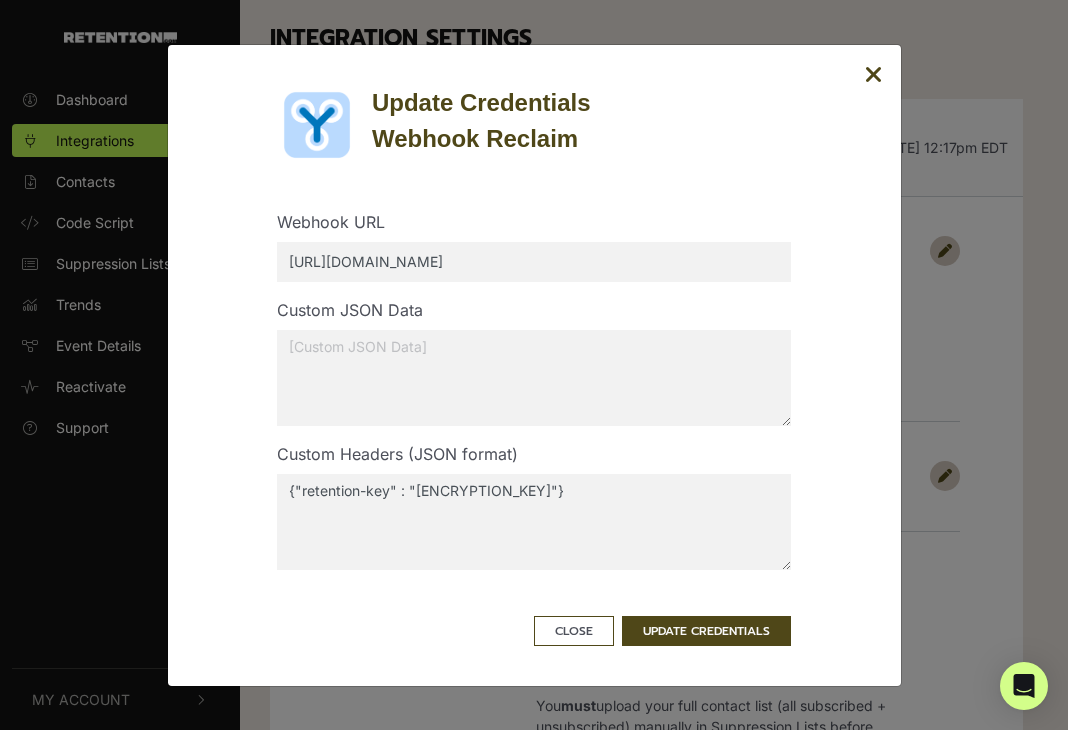
drag, startPoint x: 369, startPoint y: 265, endPoint x: 340, endPoint y: 266, distance: 29.0
click at [340, 266] on input "[URL][DOMAIN_NAME]" at bounding box center [534, 262] width 514 height 40
type input "[URL][DOMAIN_NAME]"
click at [725, 629] on button "UPDATE CREDENTIALS" at bounding box center [706, 631] width 169 height 30
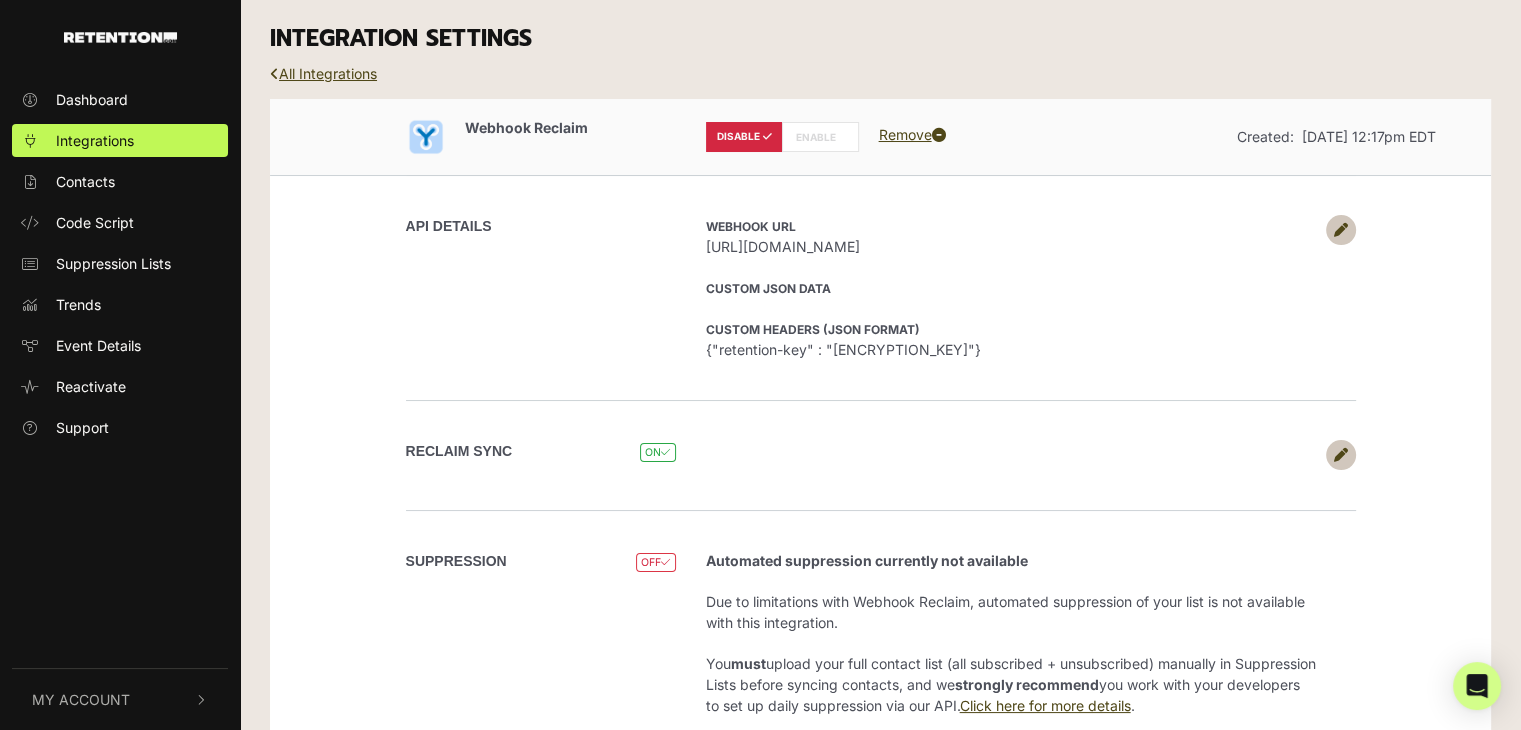
click at [808, 137] on label "ENABLE" at bounding box center [820, 137] width 77 height 30
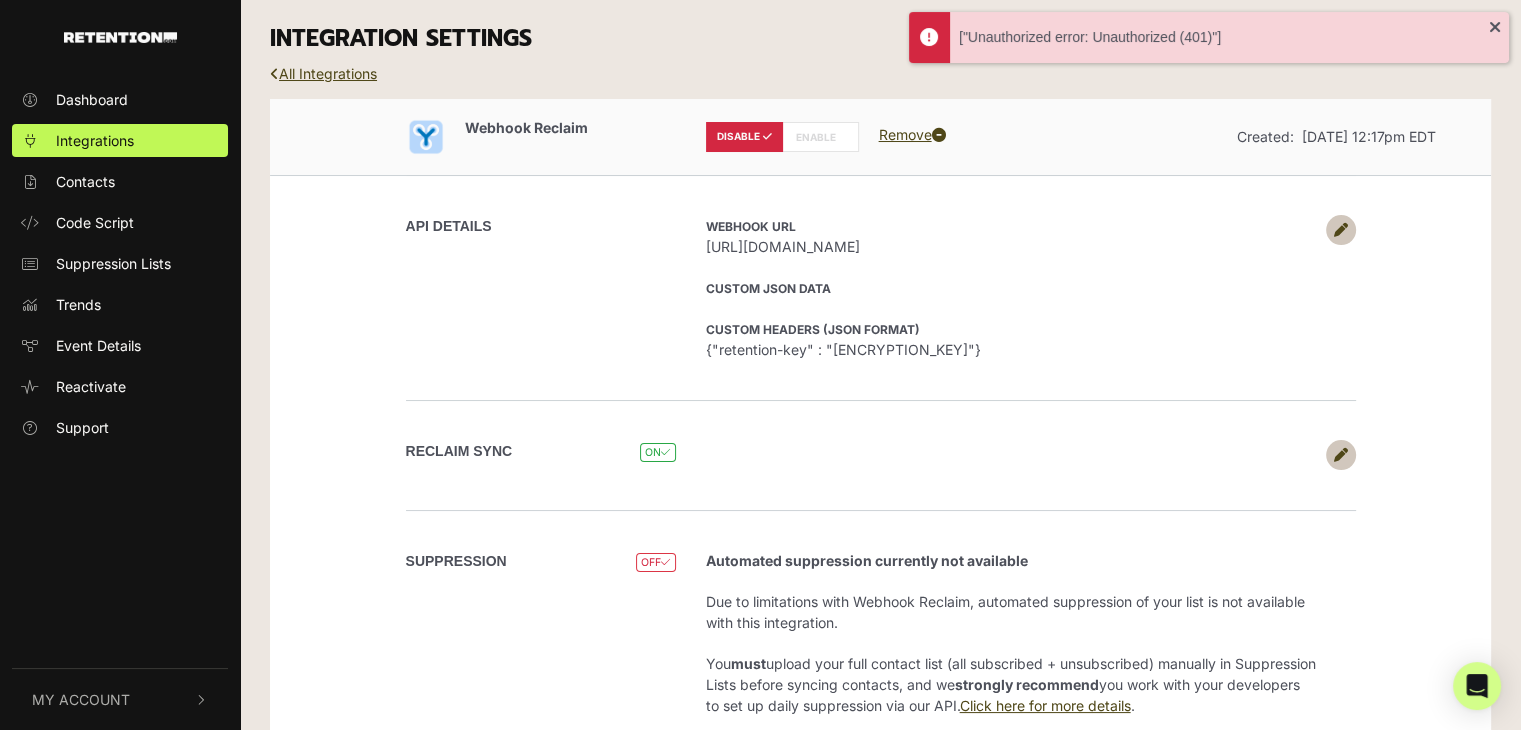
click at [1052, 223] on link at bounding box center [1341, 230] width 30 height 30
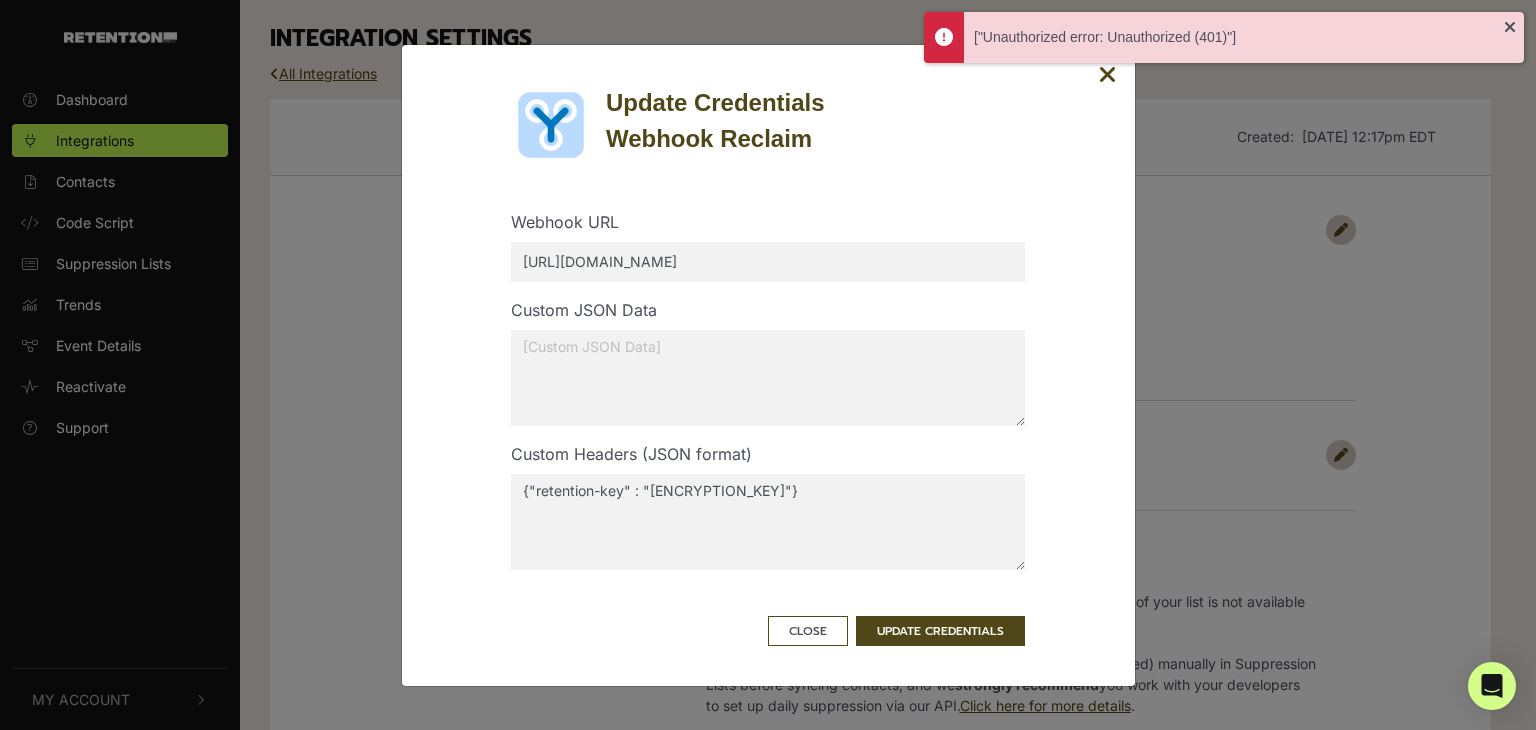
drag, startPoint x: 604, startPoint y: 264, endPoint x: 578, endPoint y: 265, distance: 26.0
click at [578, 265] on input "[URL][DOMAIN_NAME]" at bounding box center [768, 262] width 514 height 40
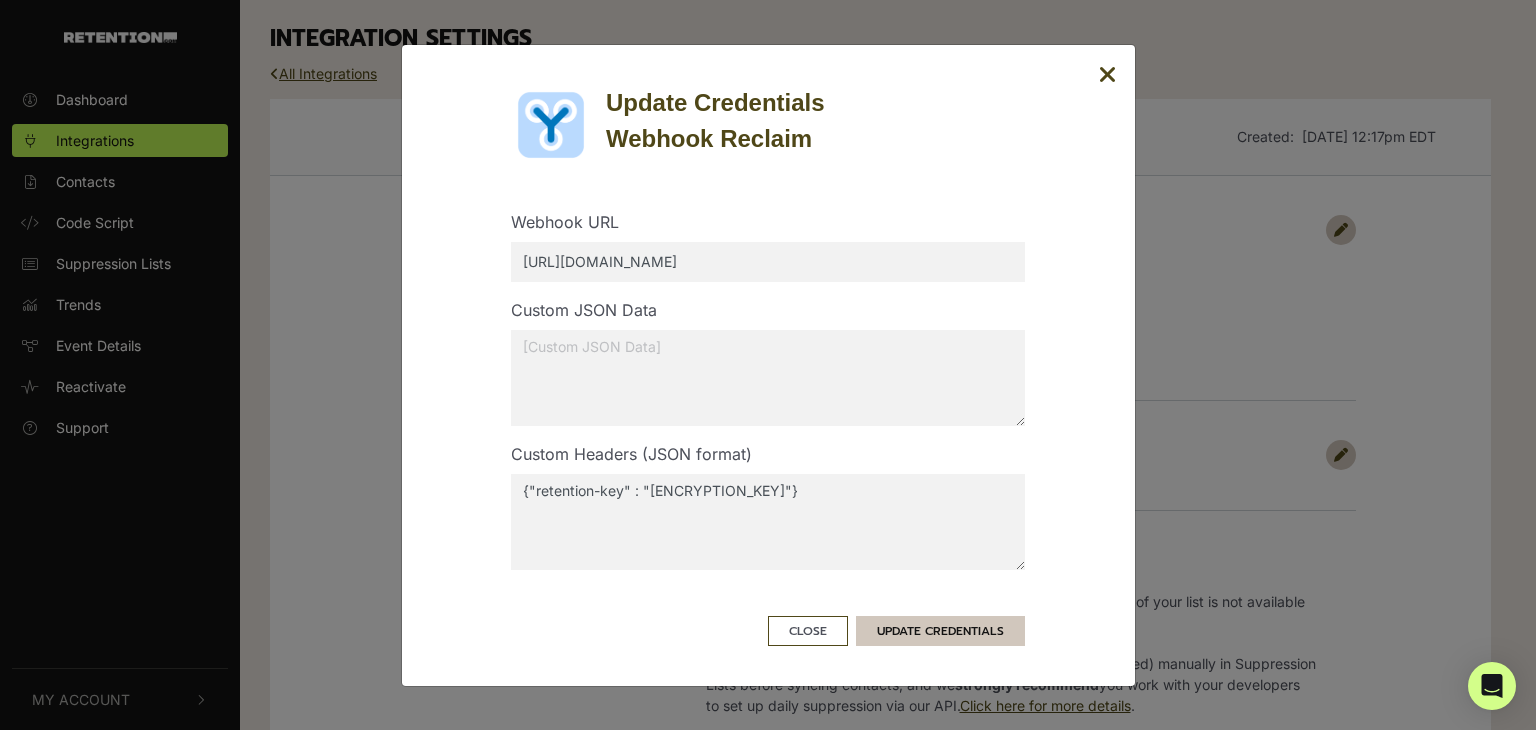
type input "[URL][DOMAIN_NAME]"
click at [916, 625] on button "UPDATE CREDENTIALS" at bounding box center [940, 631] width 169 height 30
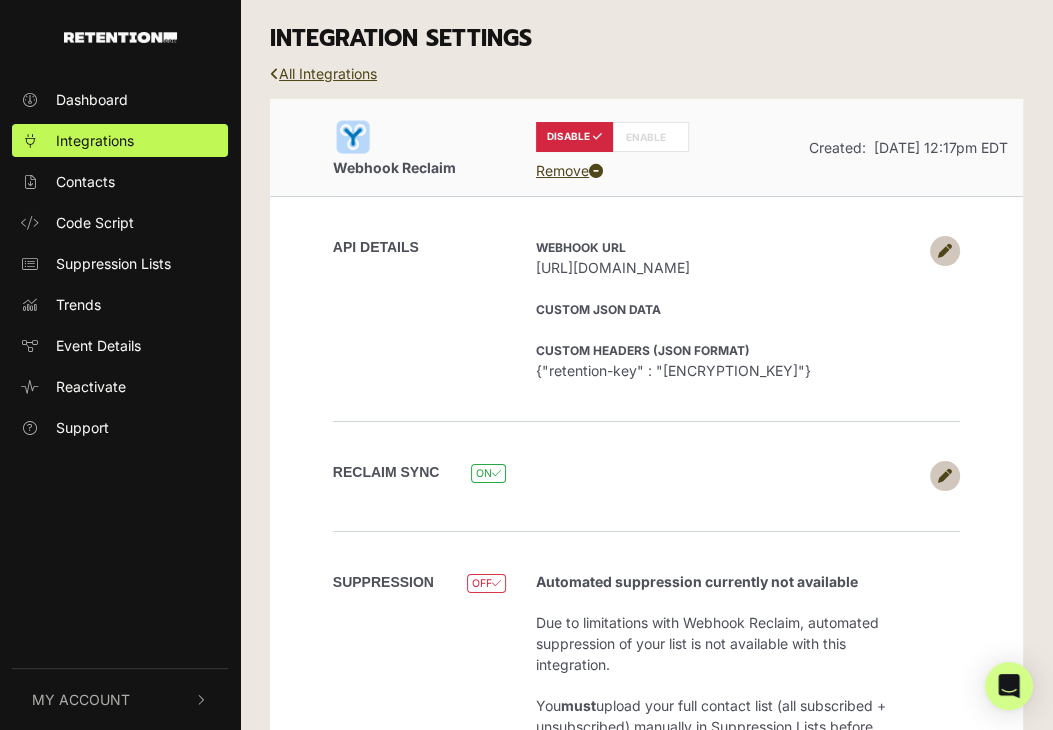
click at [942, 245] on icon at bounding box center [945, 251] width 14 height 14
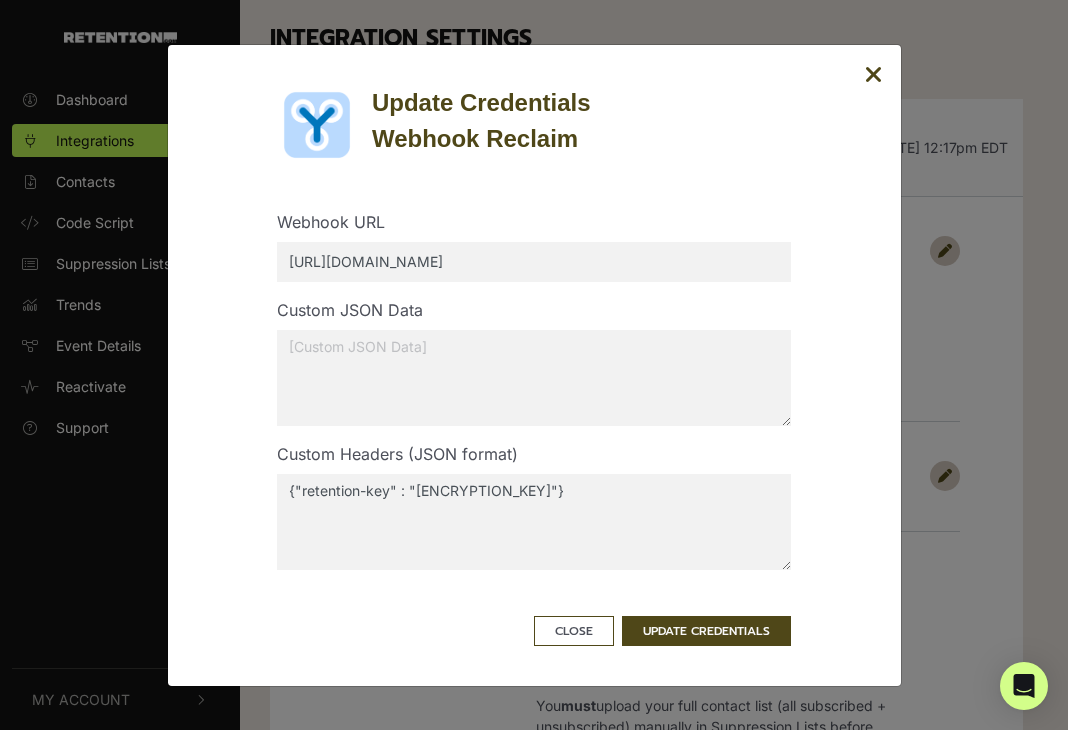
drag, startPoint x: 371, startPoint y: 263, endPoint x: 336, endPoint y: 264, distance: 35.0
click at [336, 264] on input "[URL][DOMAIN_NAME]" at bounding box center [534, 262] width 514 height 40
type input "[URL][DOMAIN_NAME]"
click at [712, 630] on button "UPDATE CREDENTIALS" at bounding box center [706, 631] width 169 height 30
